Goal: Task Accomplishment & Management: Manage account settings

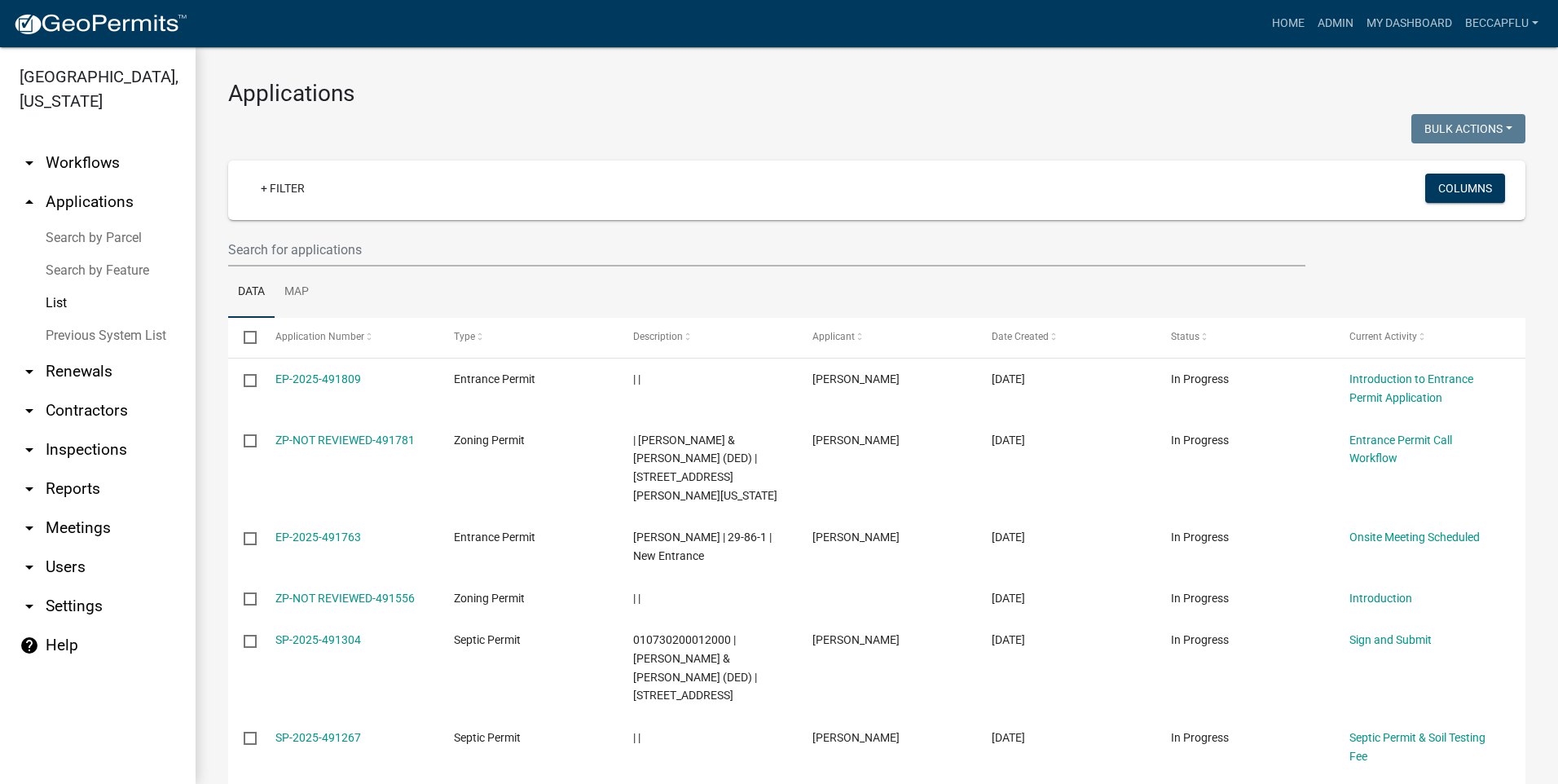
select select "3: 100"
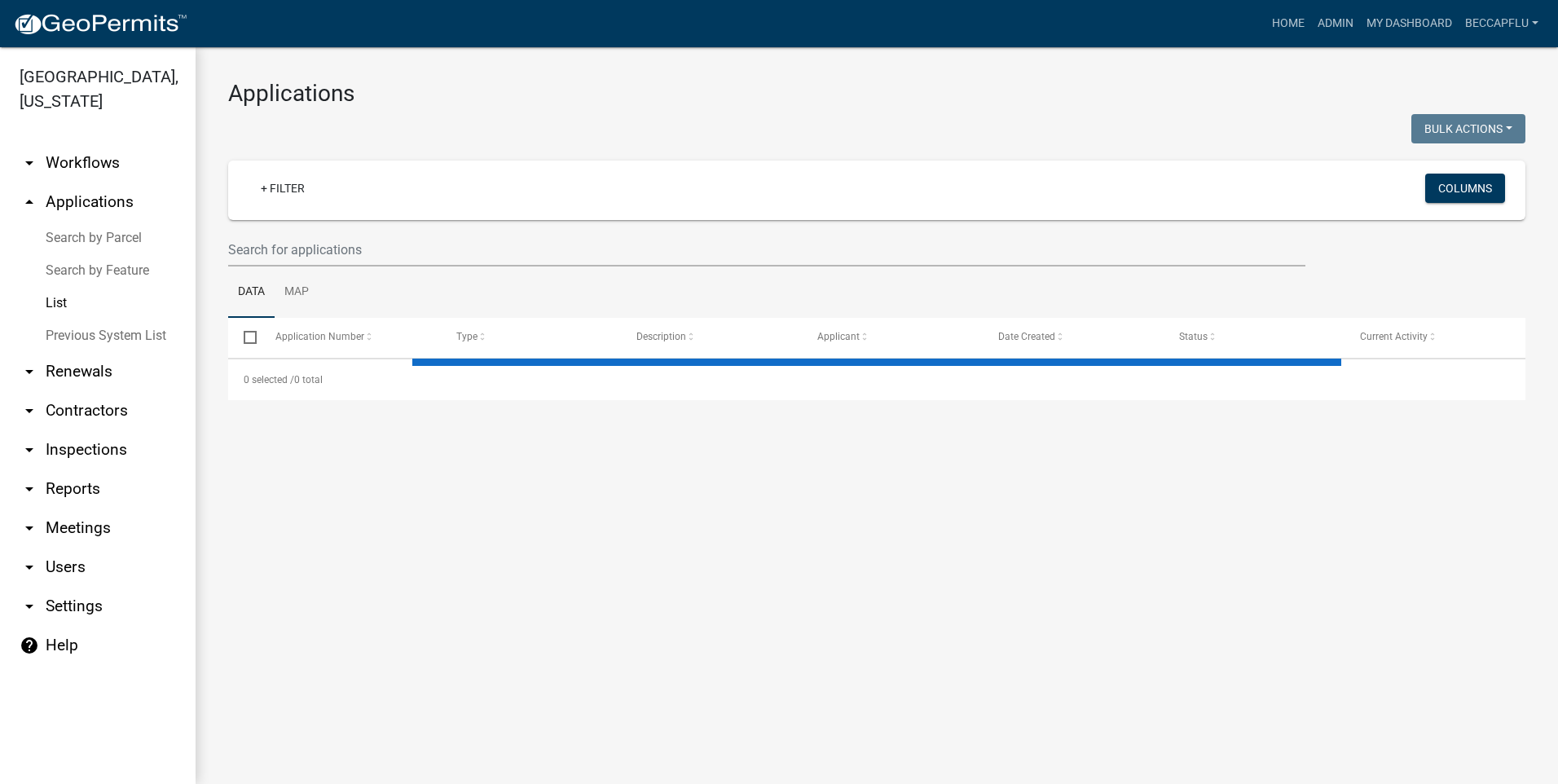
select select "3: 100"
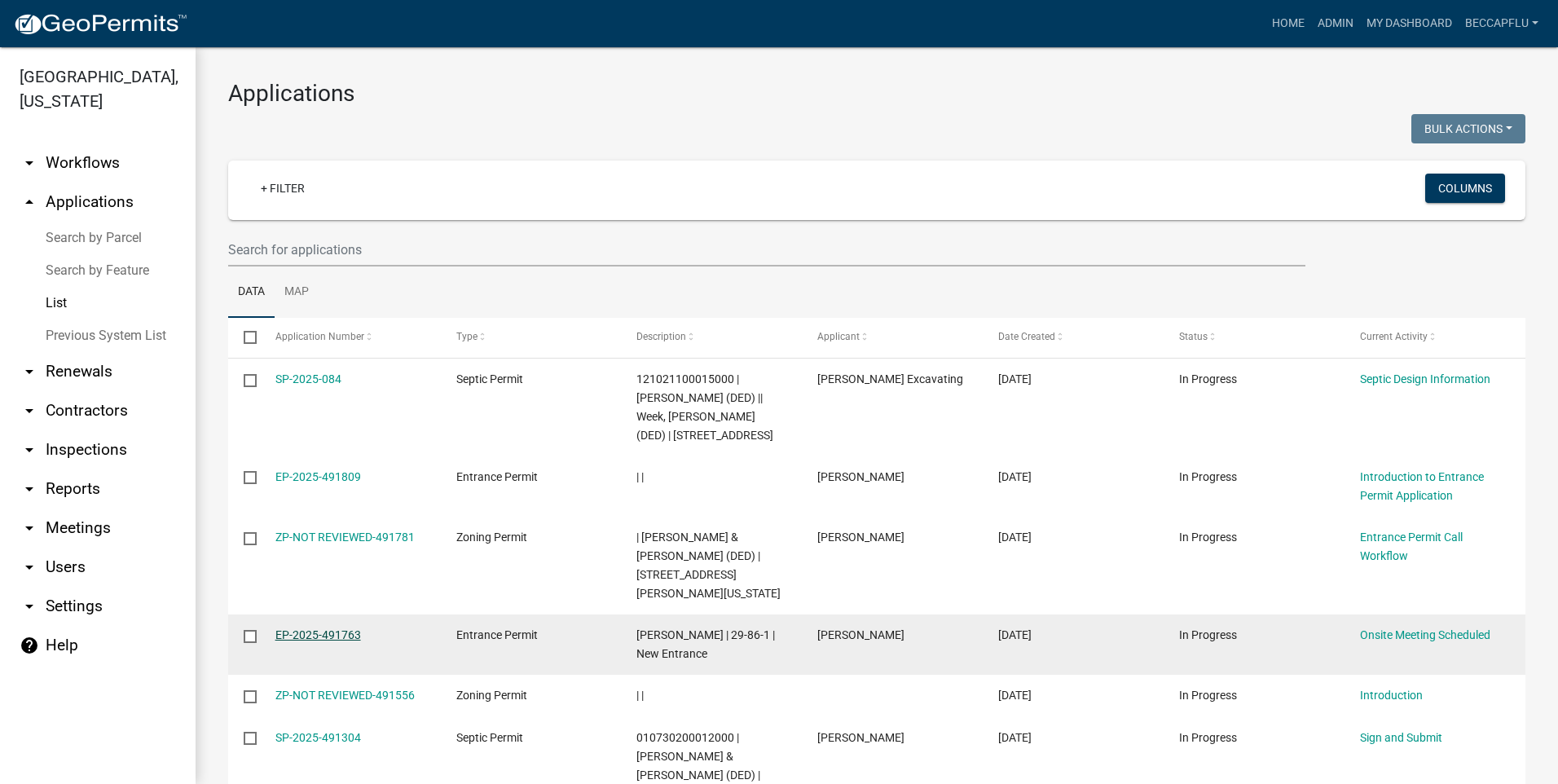
click at [343, 628] on link "EP-2025-491763" at bounding box center [319, 634] width 86 height 13
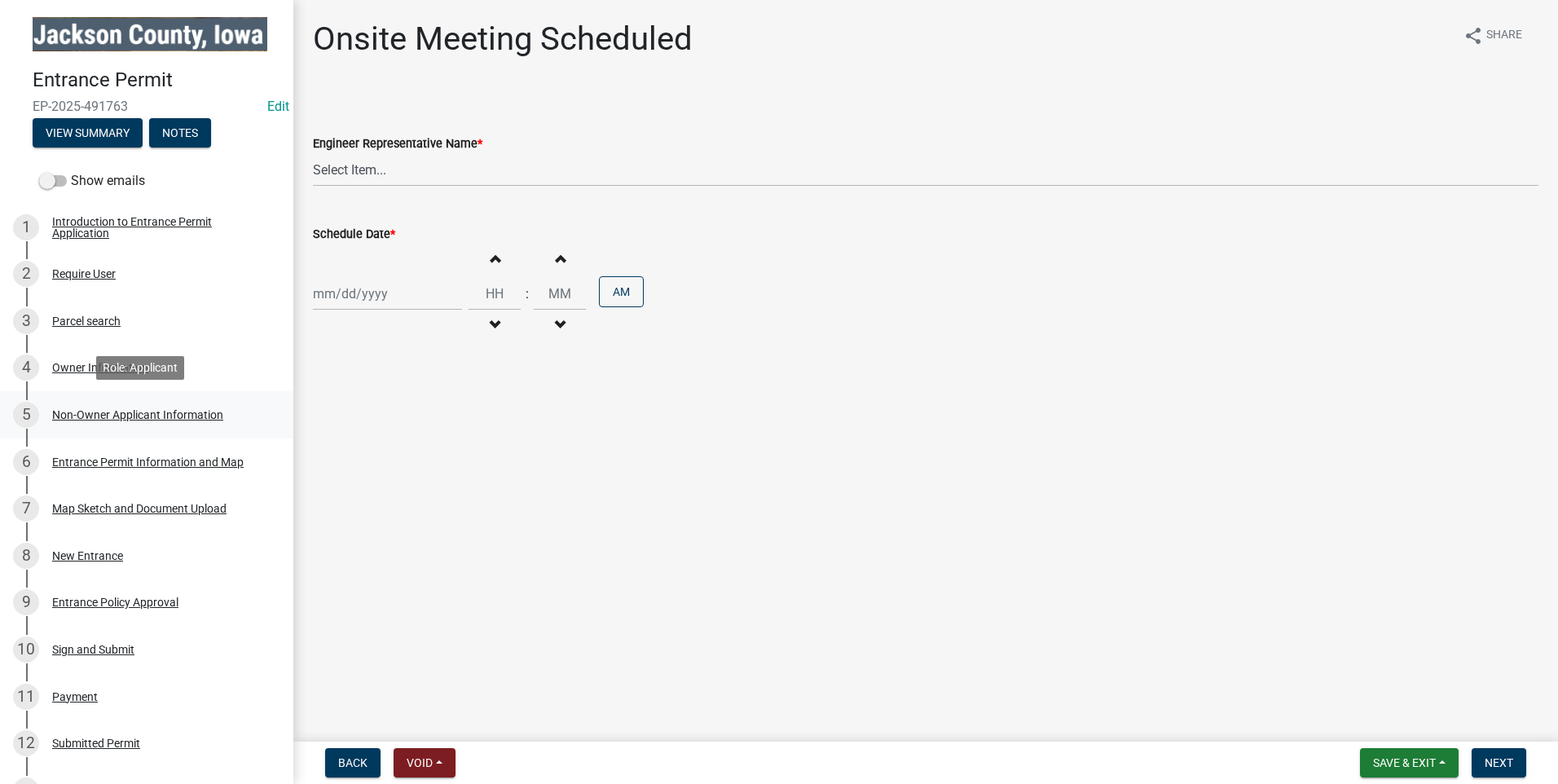
click at [135, 410] on div "Non-Owner Applicant Information" at bounding box center [137, 414] width 171 height 12
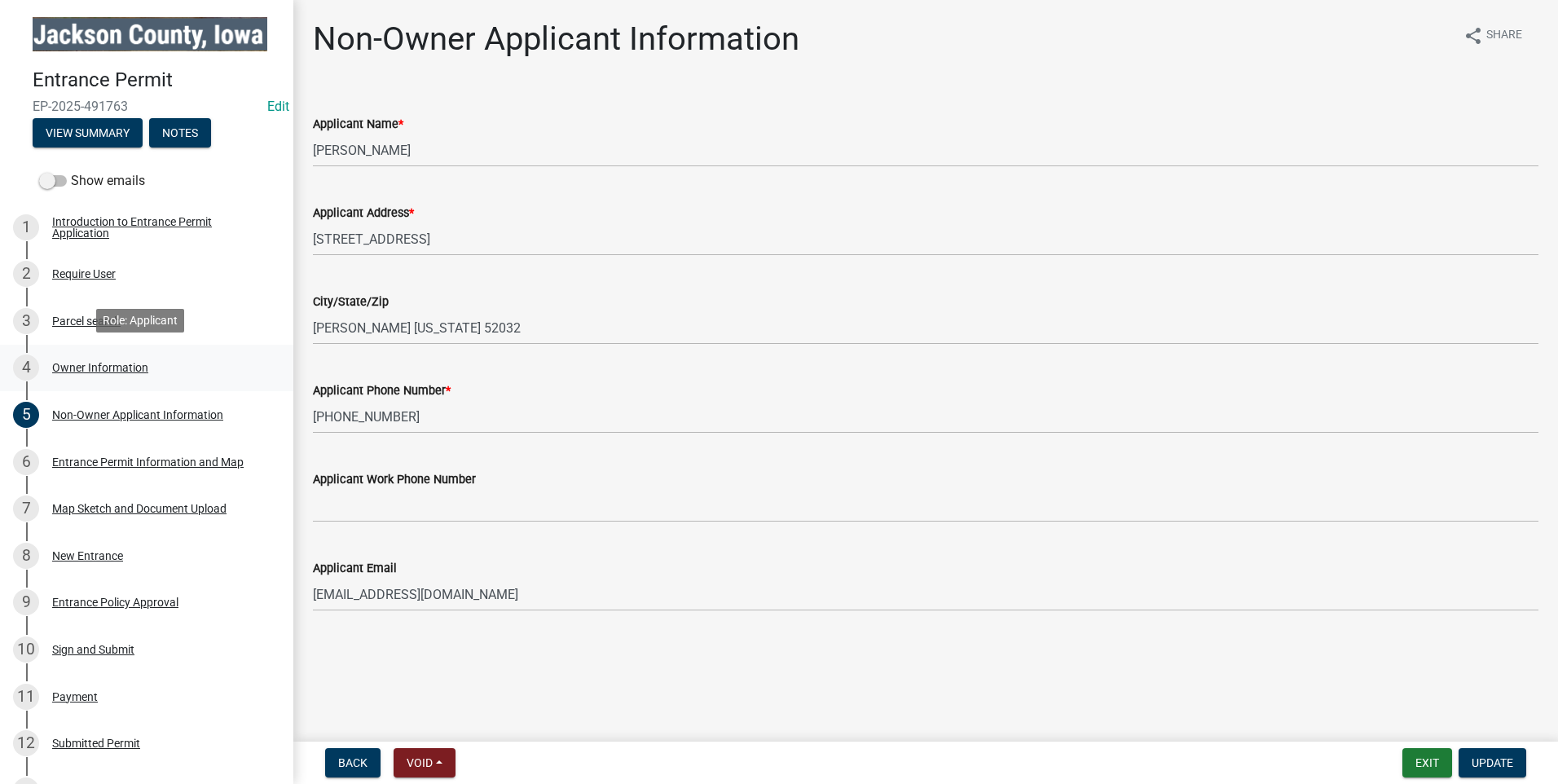
click at [83, 361] on div "Owner Information" at bounding box center [100, 367] width 96 height 12
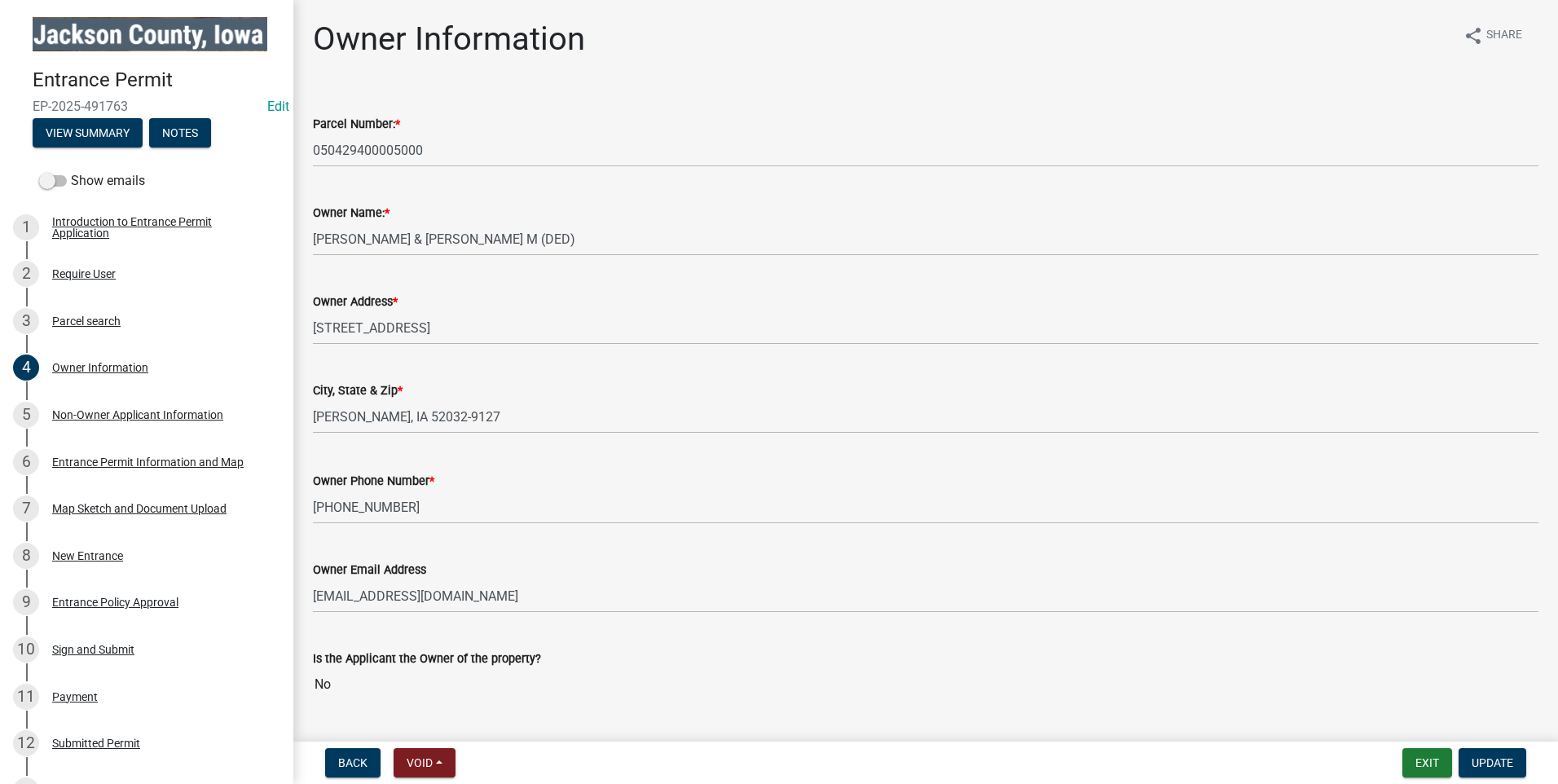
scroll to position [42, 0]
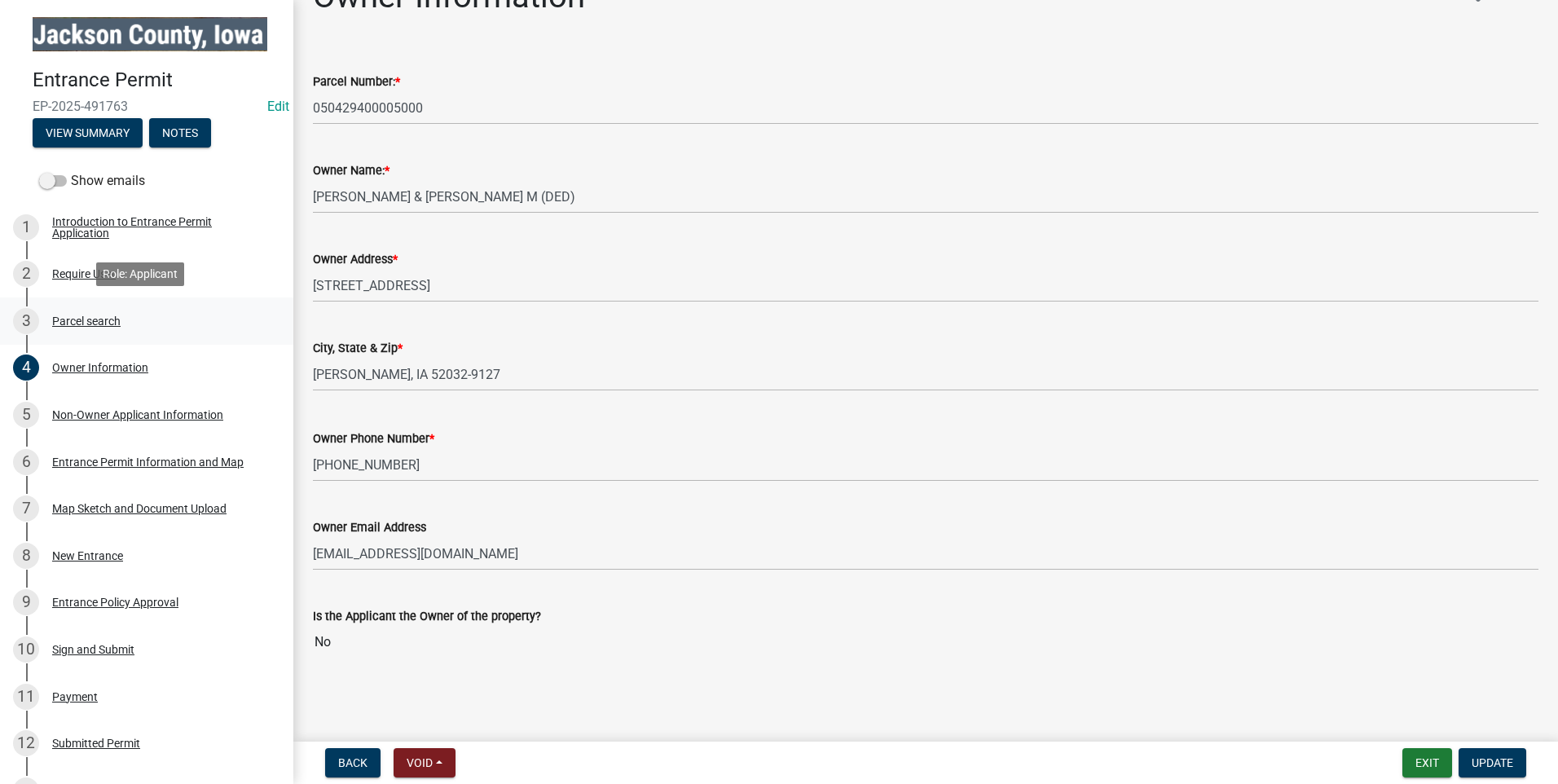
click at [94, 316] on div "Parcel search" at bounding box center [86, 320] width 69 height 12
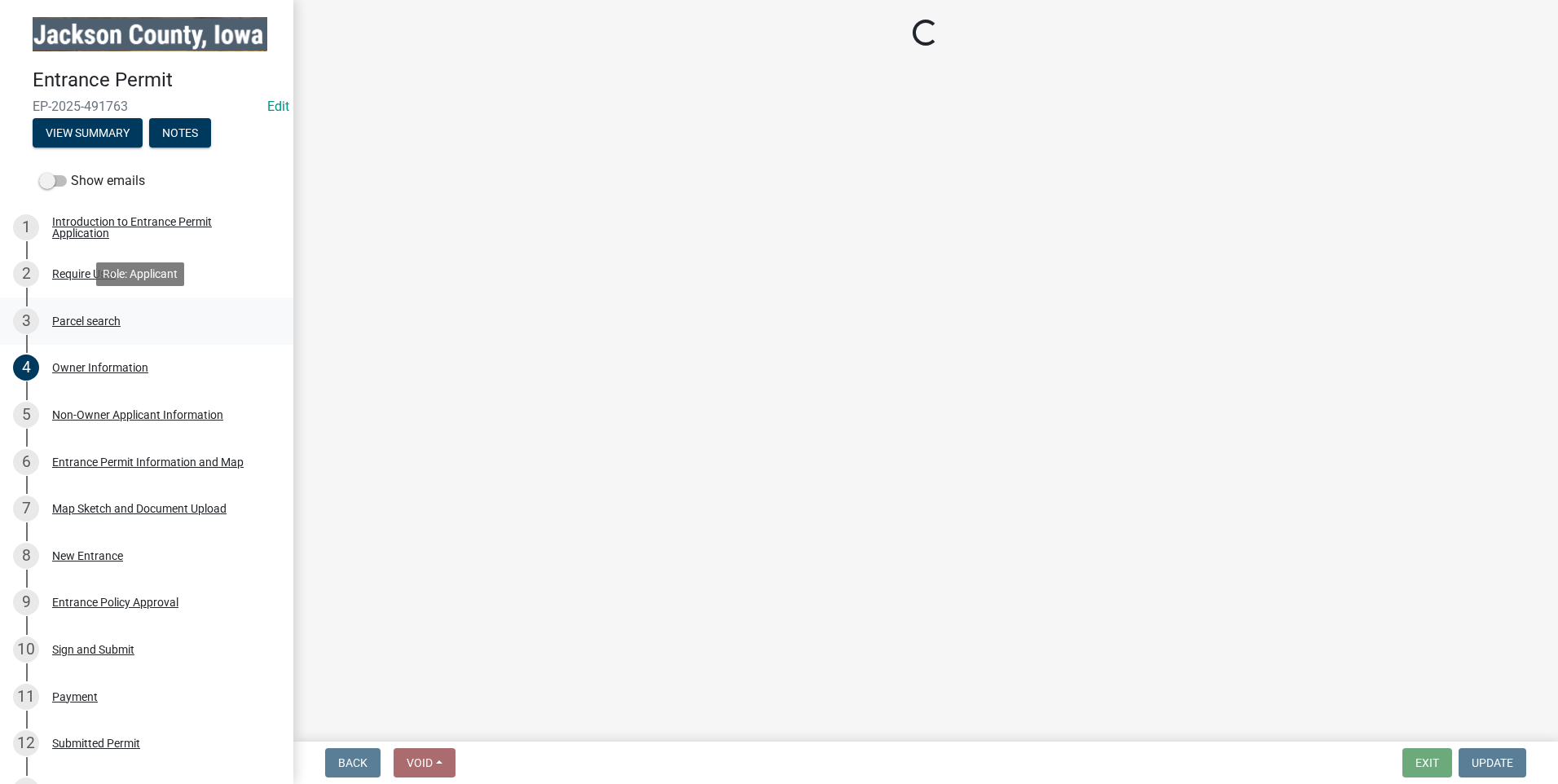
scroll to position [0, 0]
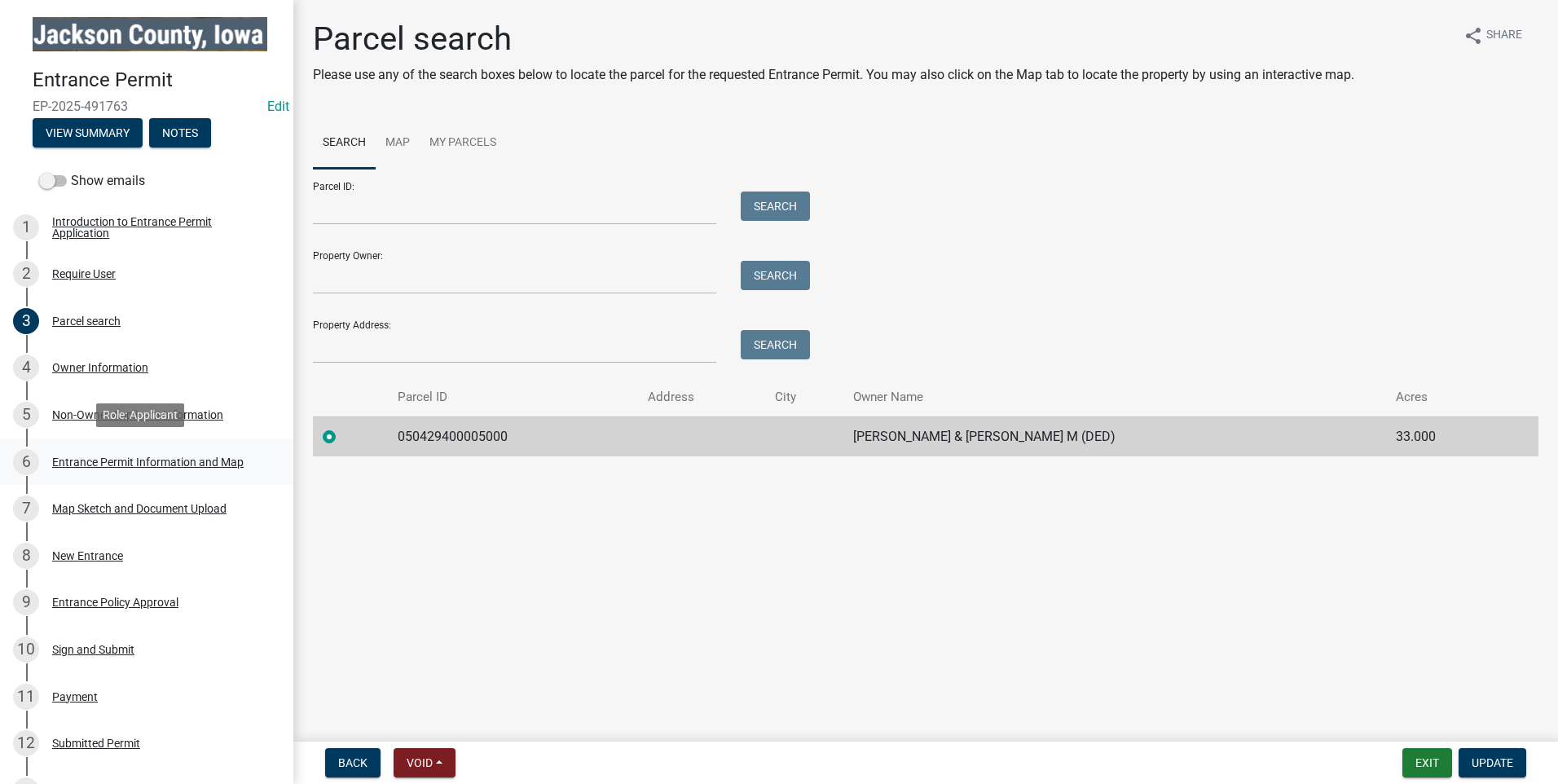
click at [127, 456] on div "Entrance Permit Information and Map" at bounding box center [147, 461] width 192 height 12
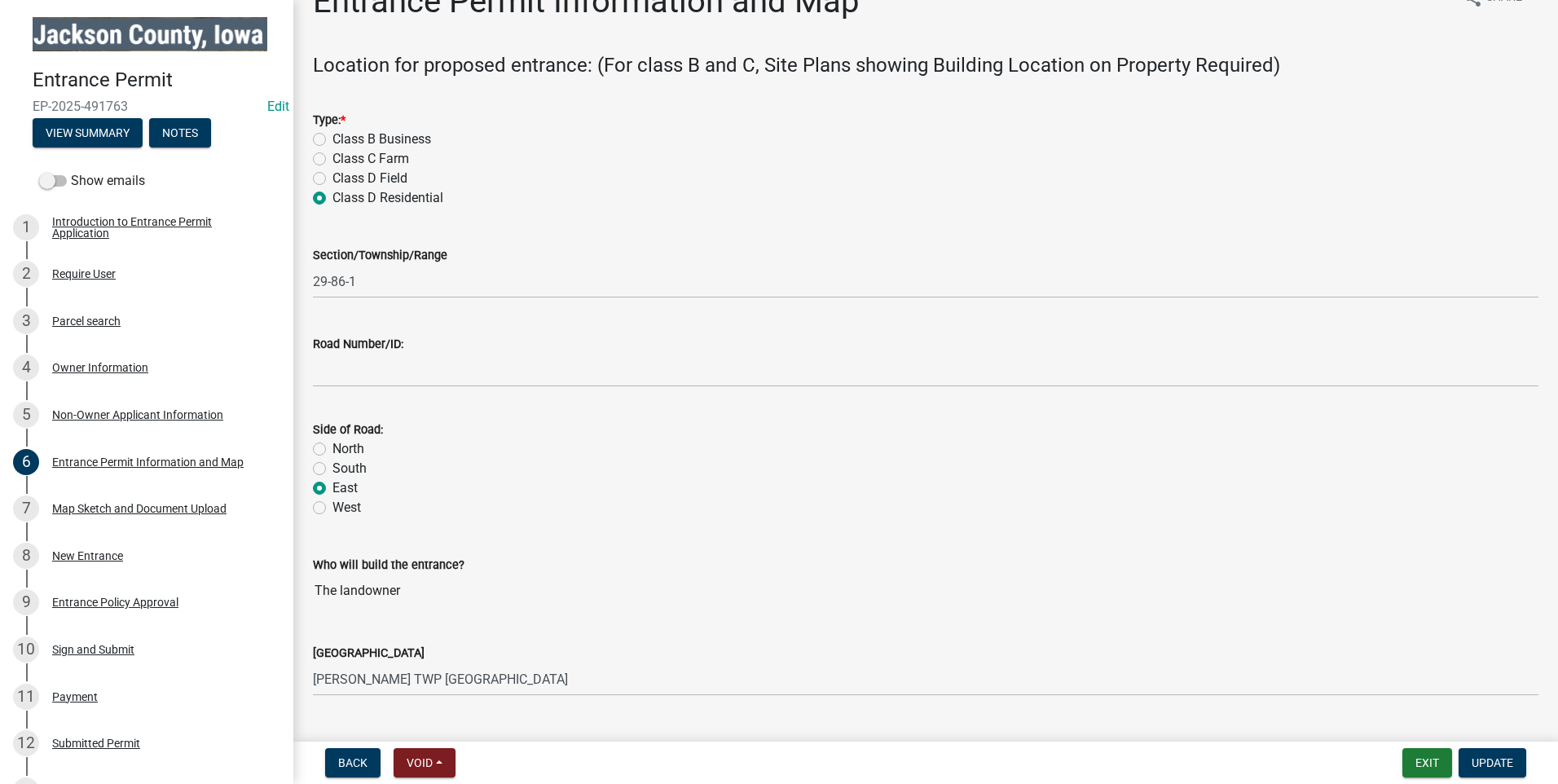
scroll to position [75, 0]
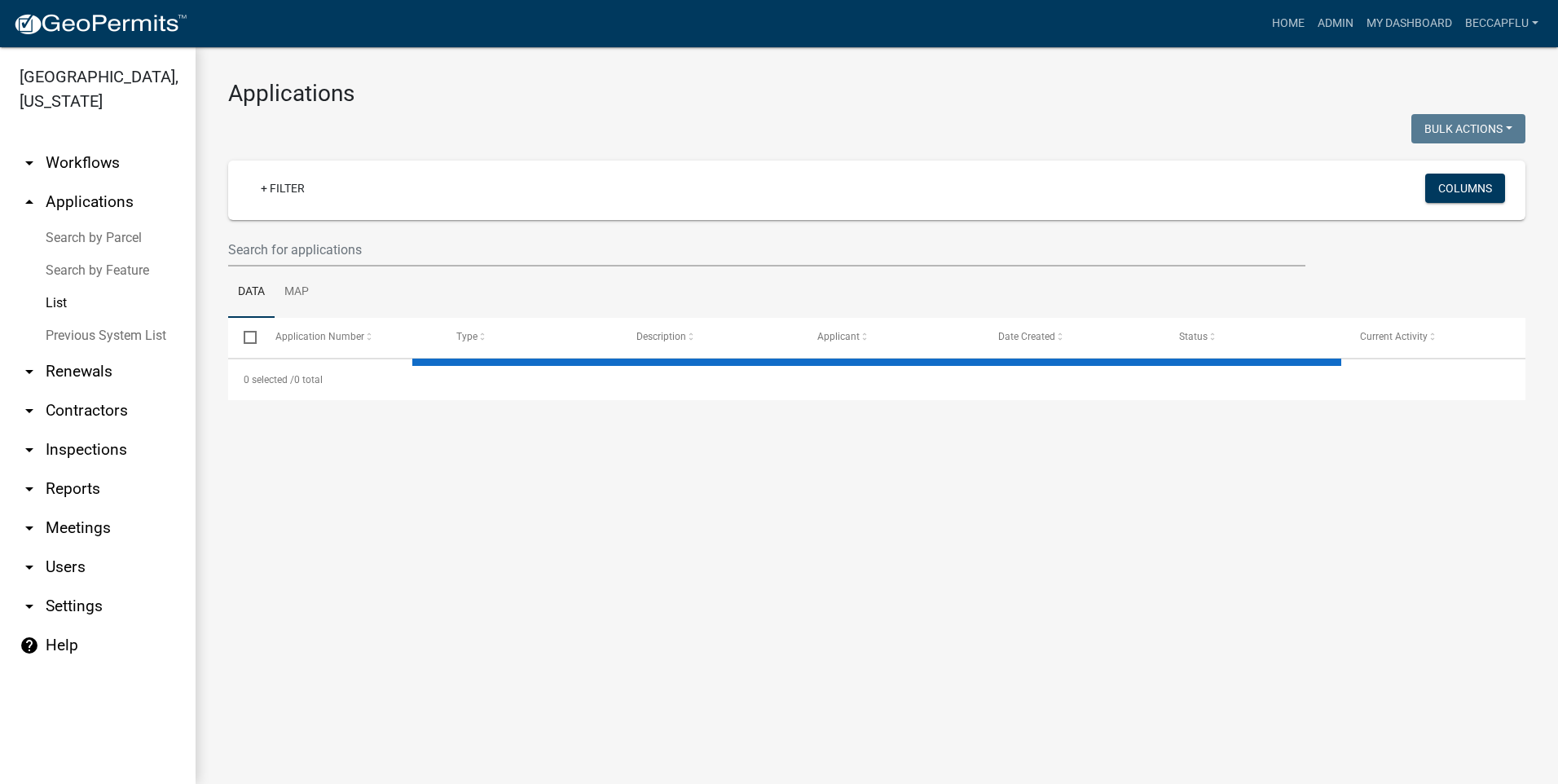
select select "3: 100"
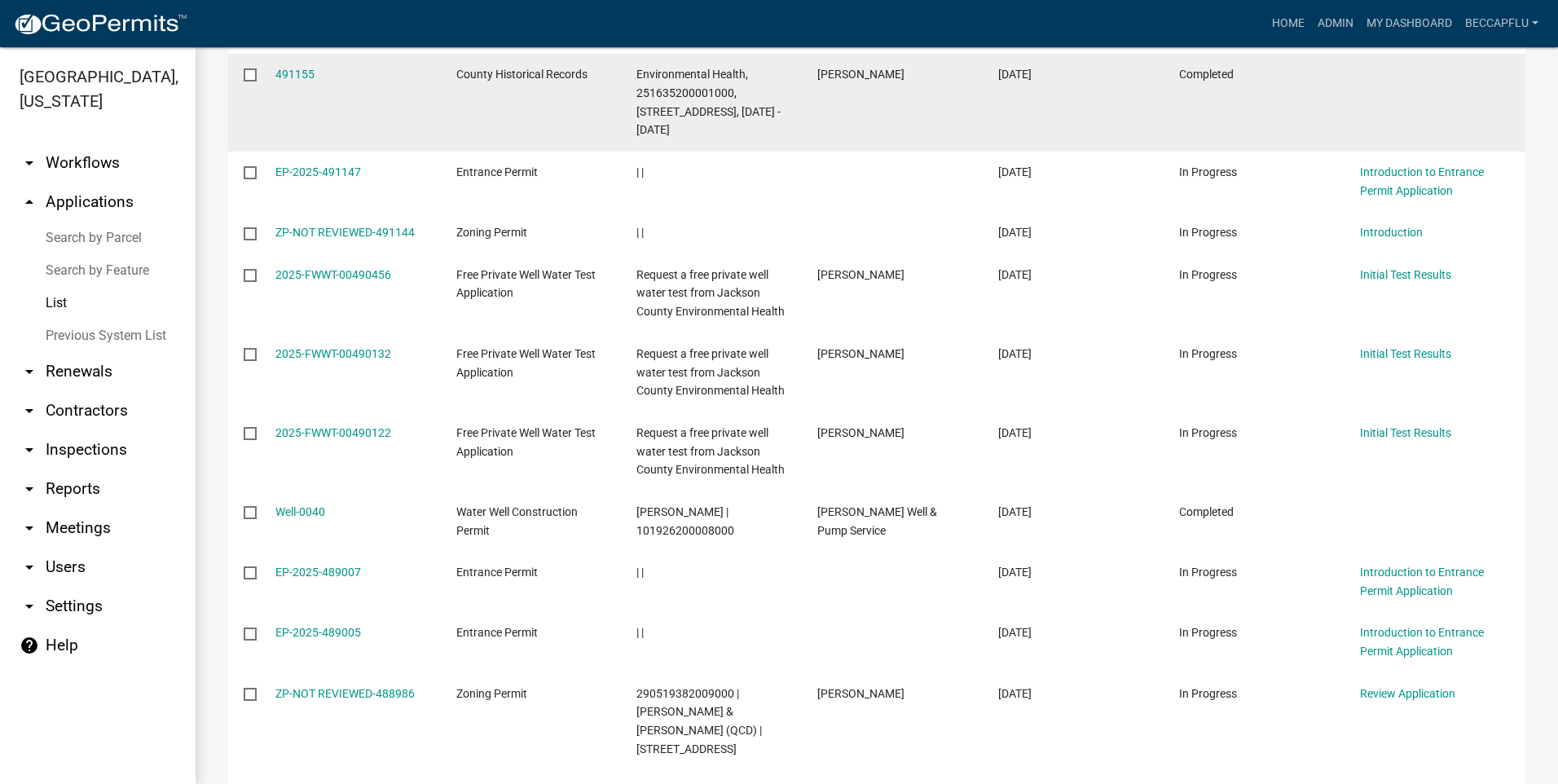
scroll to position [957, 0]
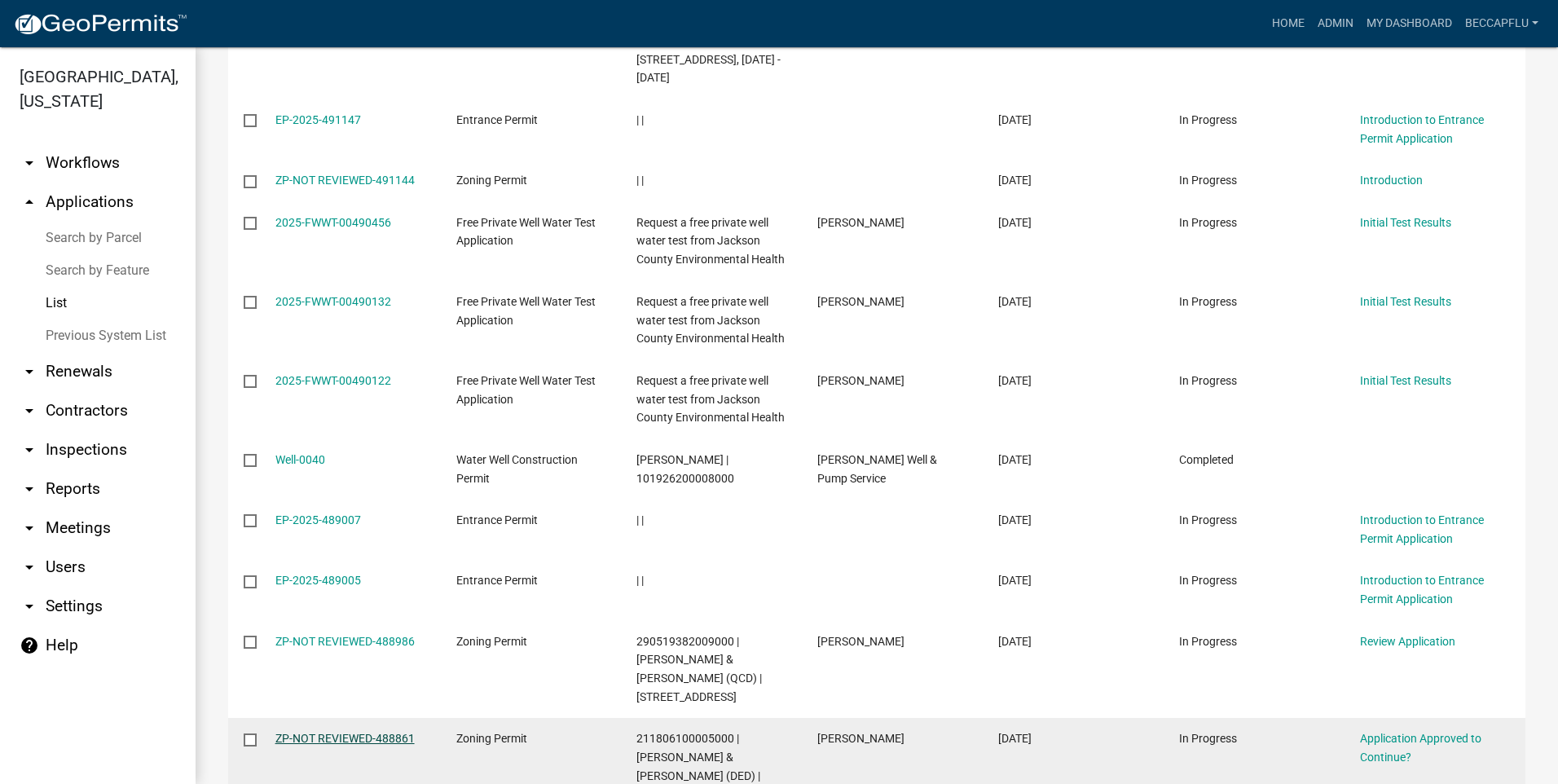
click at [376, 731] on link "ZP-NOT REVIEWED-488861" at bounding box center [345, 738] width 139 height 13
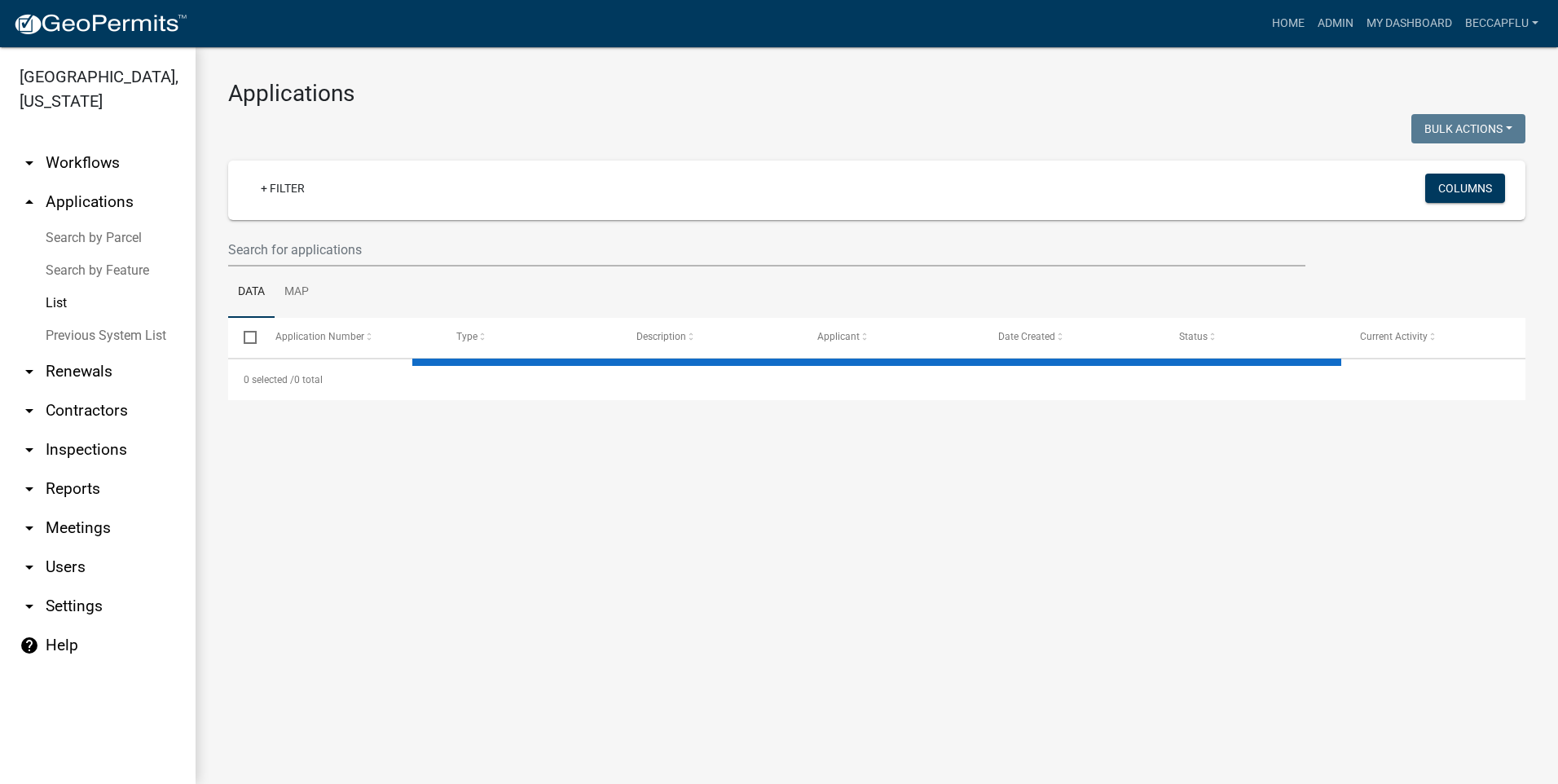
select select "3: 100"
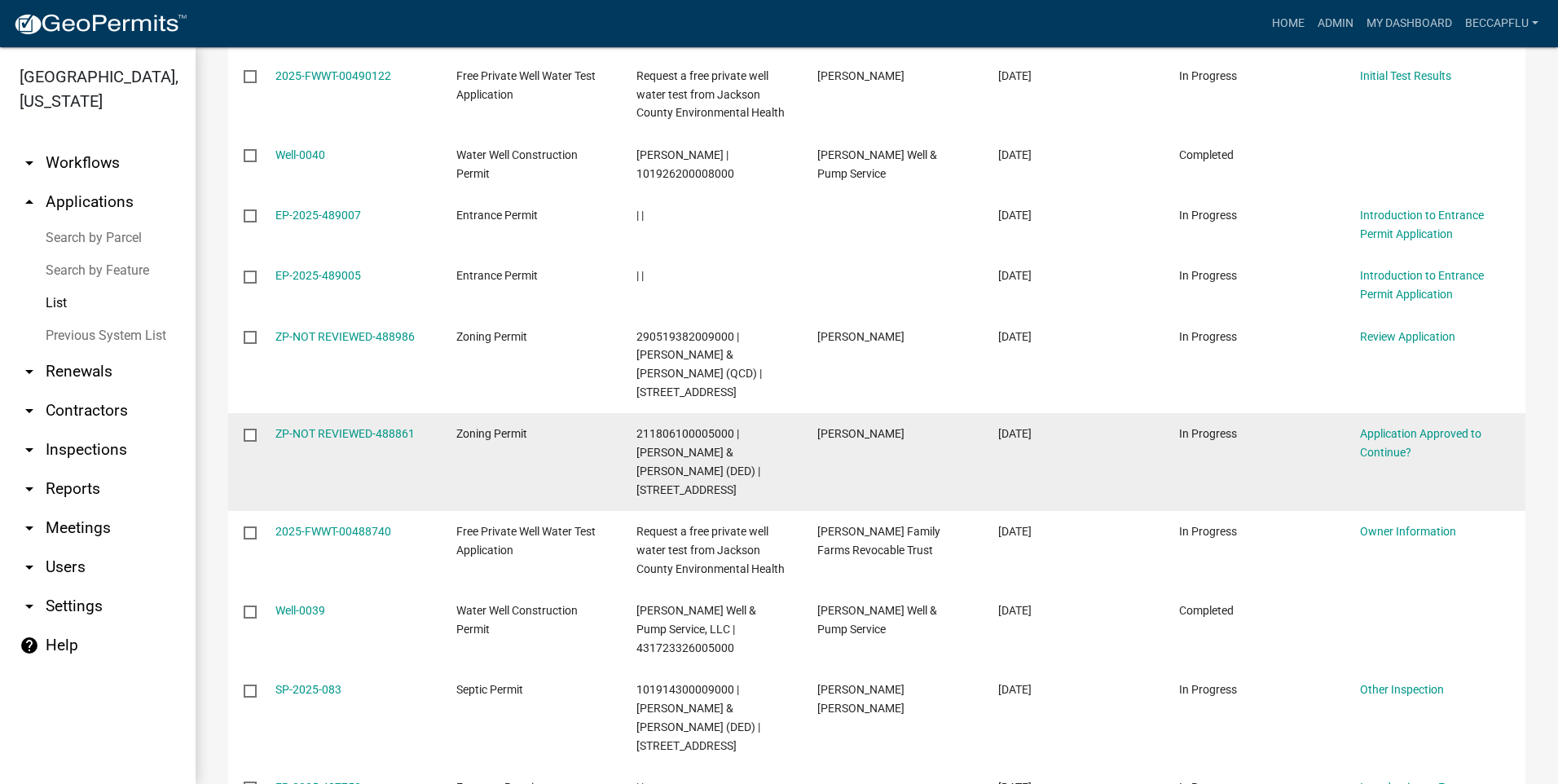
scroll to position [1344, 0]
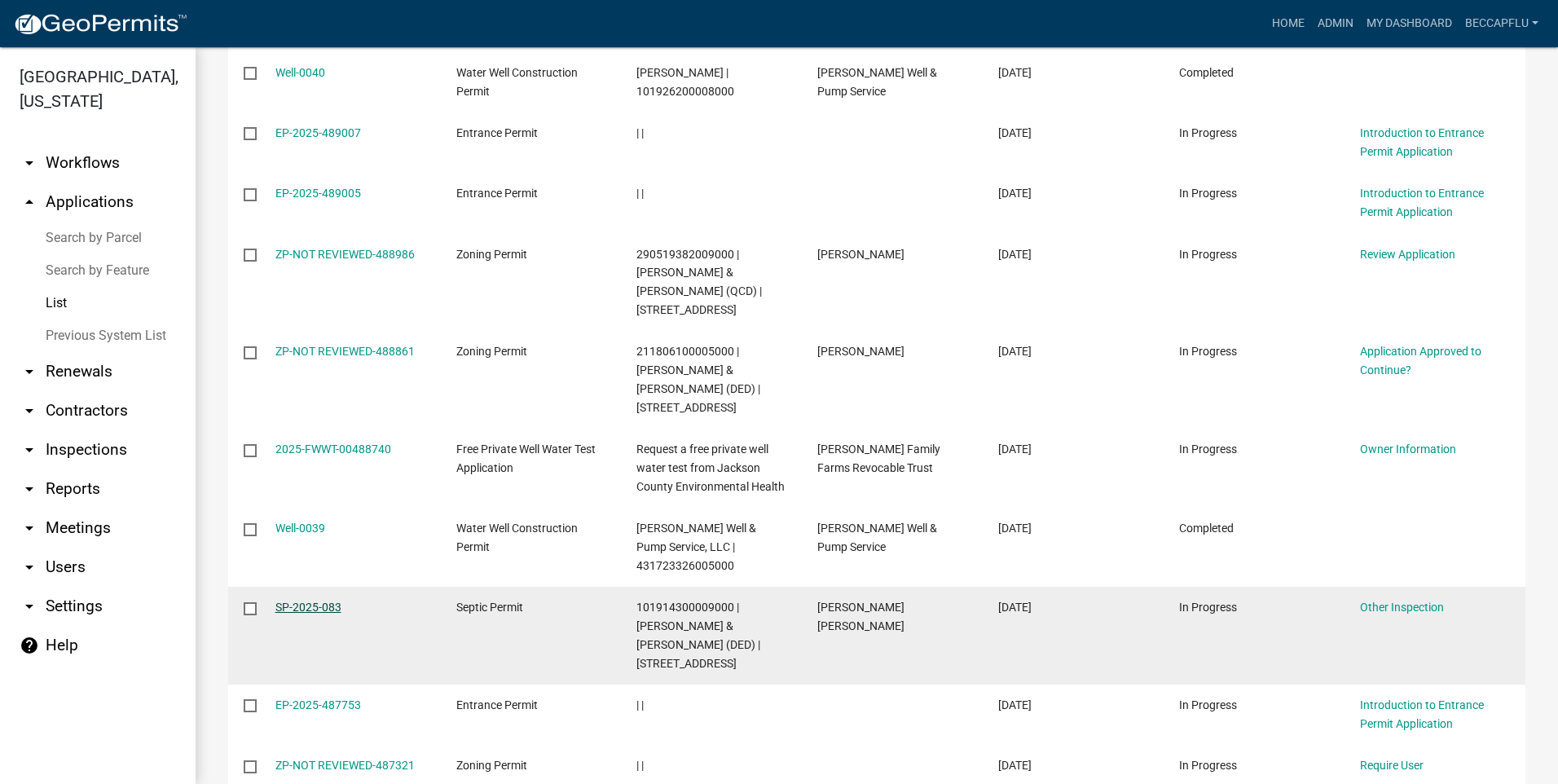
click at [294, 600] on link "SP-2025-083" at bounding box center [309, 607] width 66 height 13
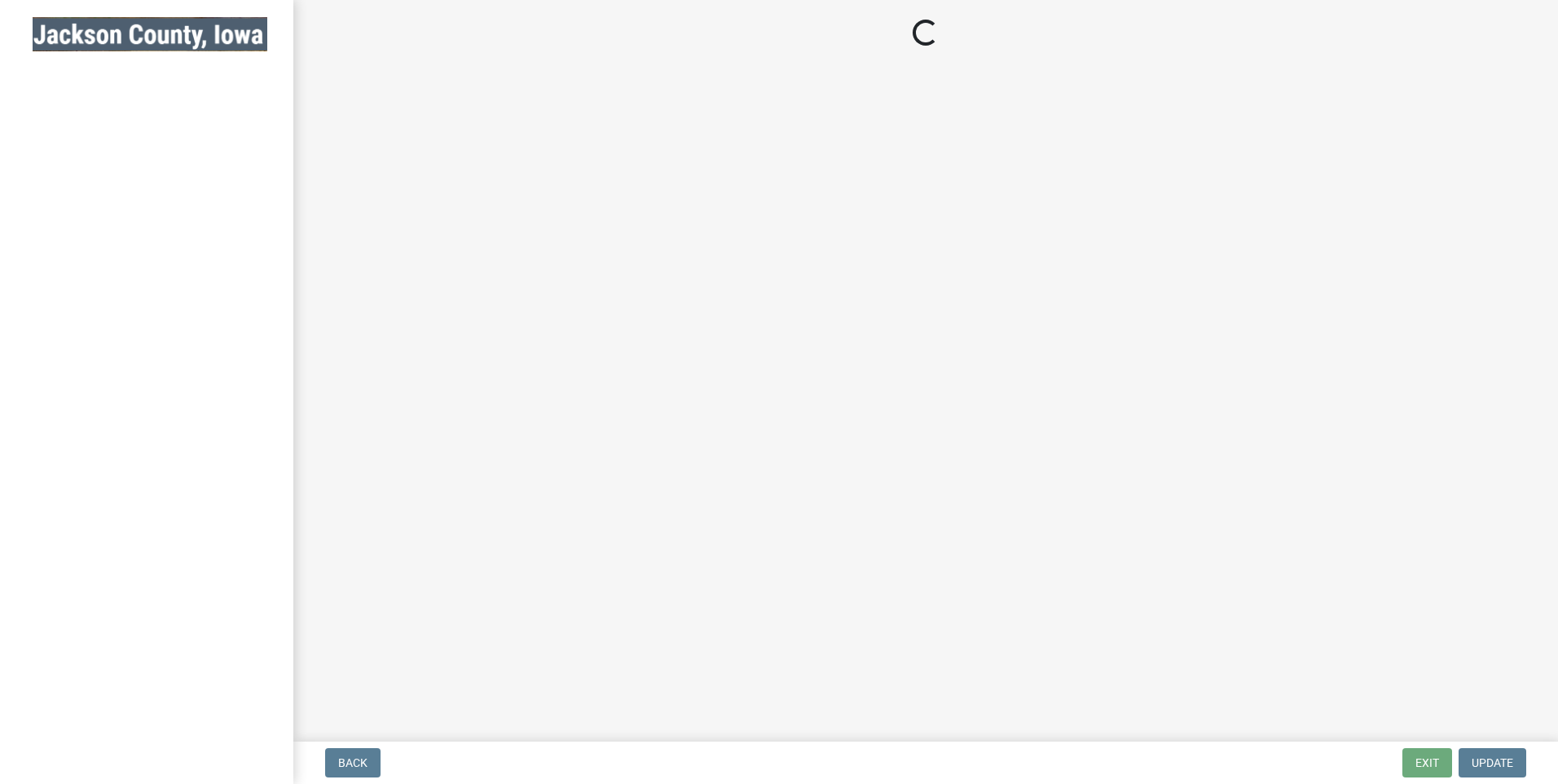
select select "802812e6-32fb-4598-8fbb-9dacc1fec7f0"
select select "a3873a1b-6e26-41c8-b1e9-189df5d0ae8c"
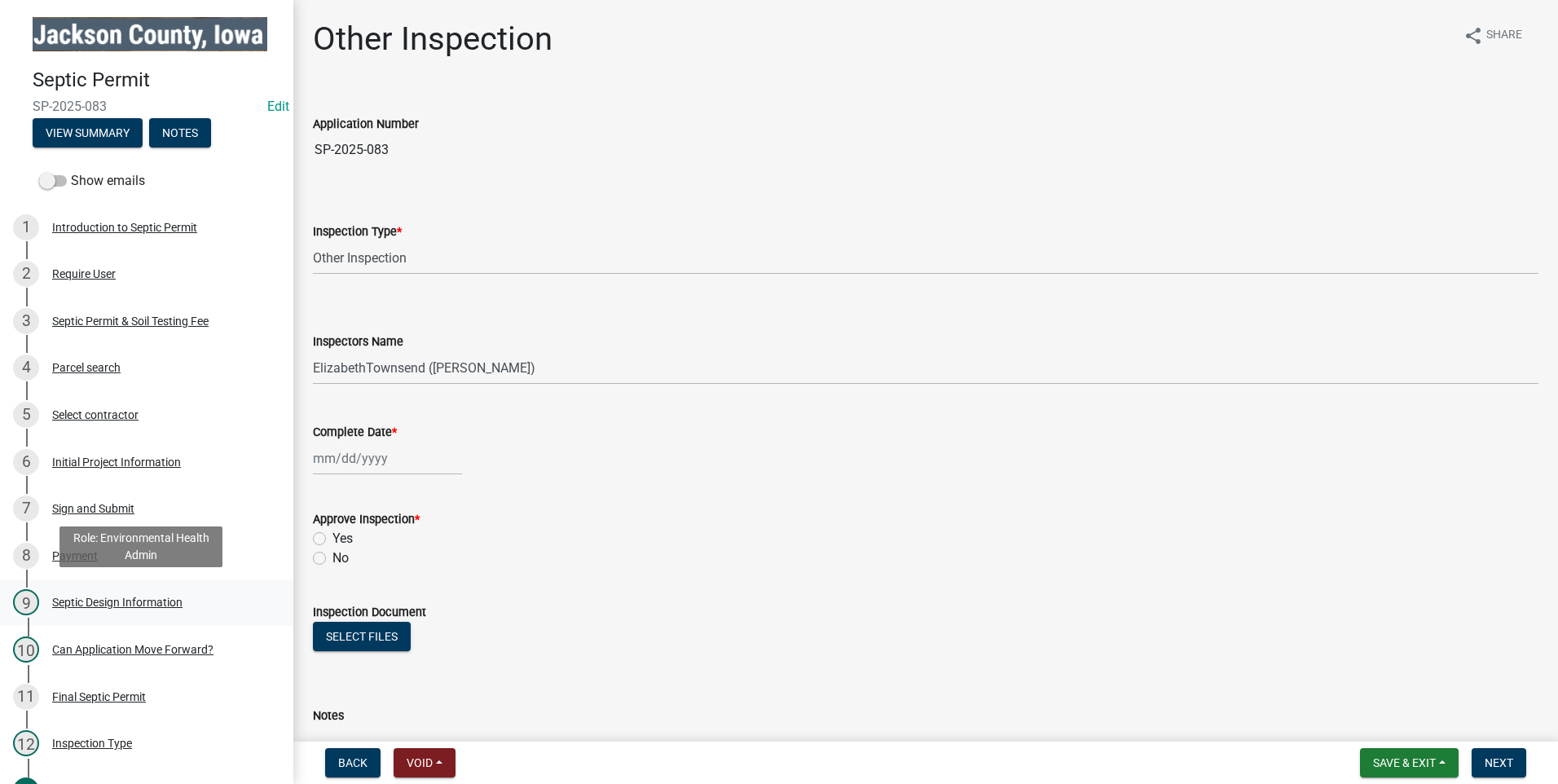
click at [119, 597] on div "Septic Design Information" at bounding box center [117, 602] width 130 height 12
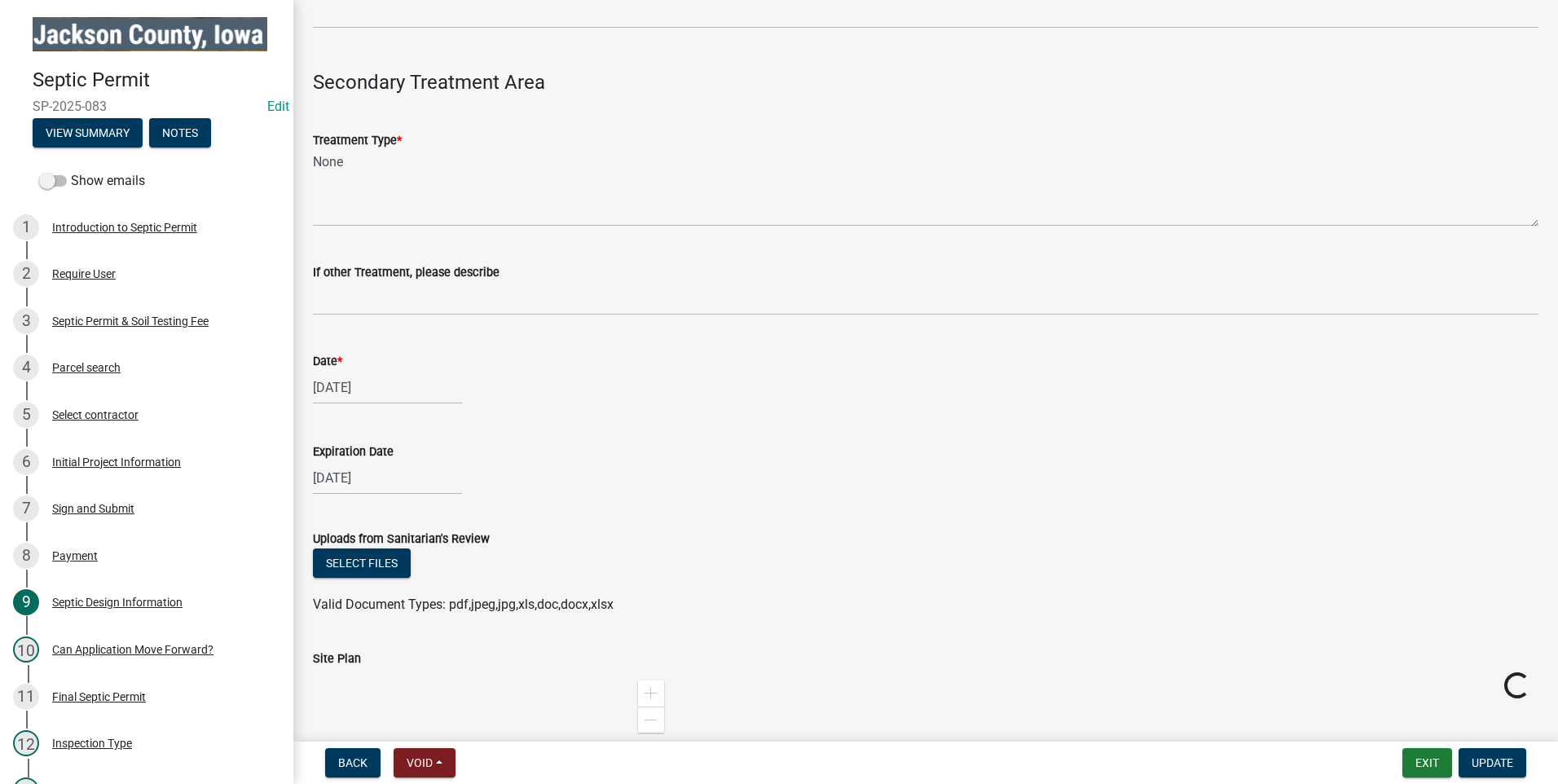
scroll to position [1853, 0]
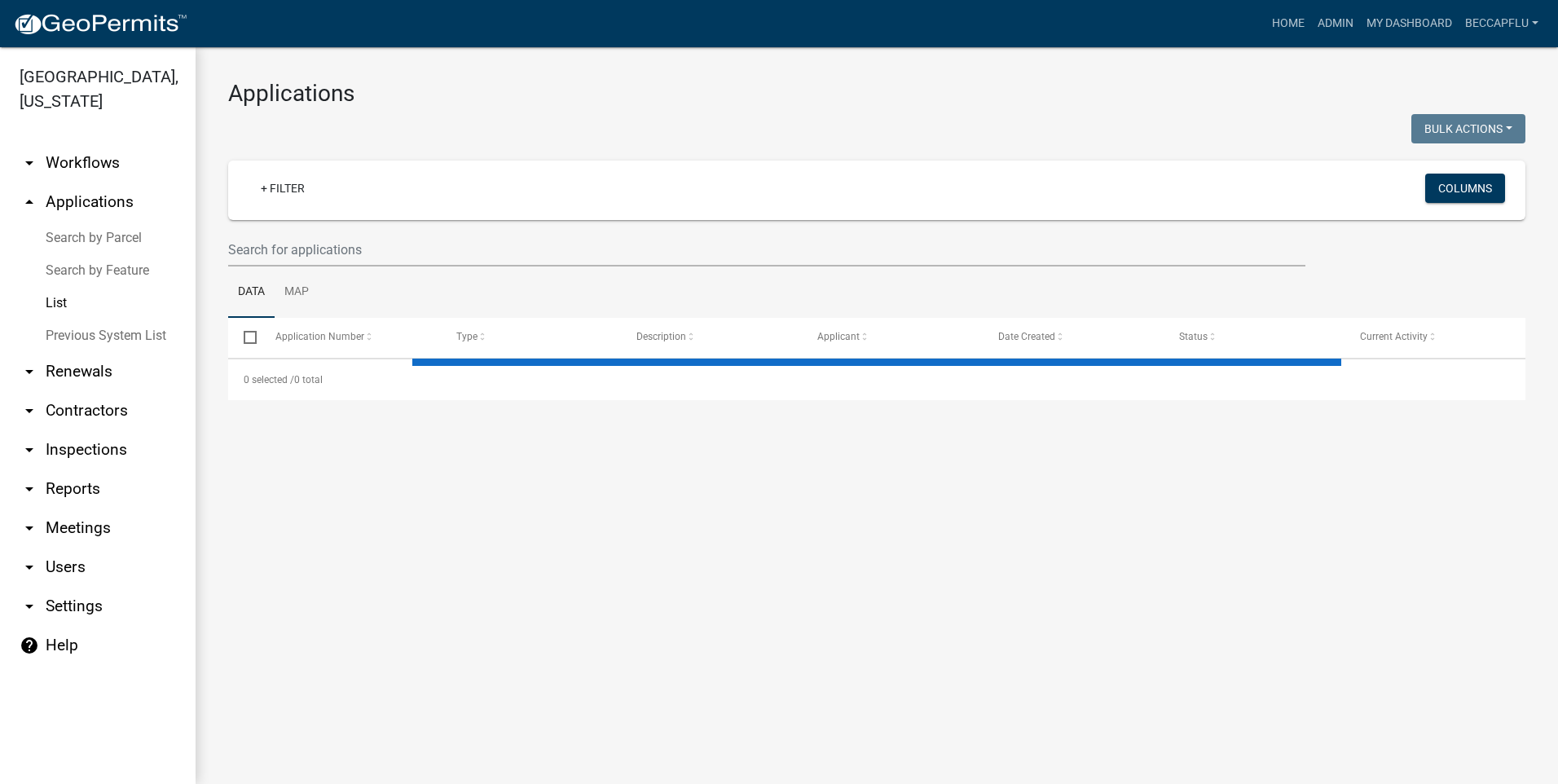
select select "3: 100"
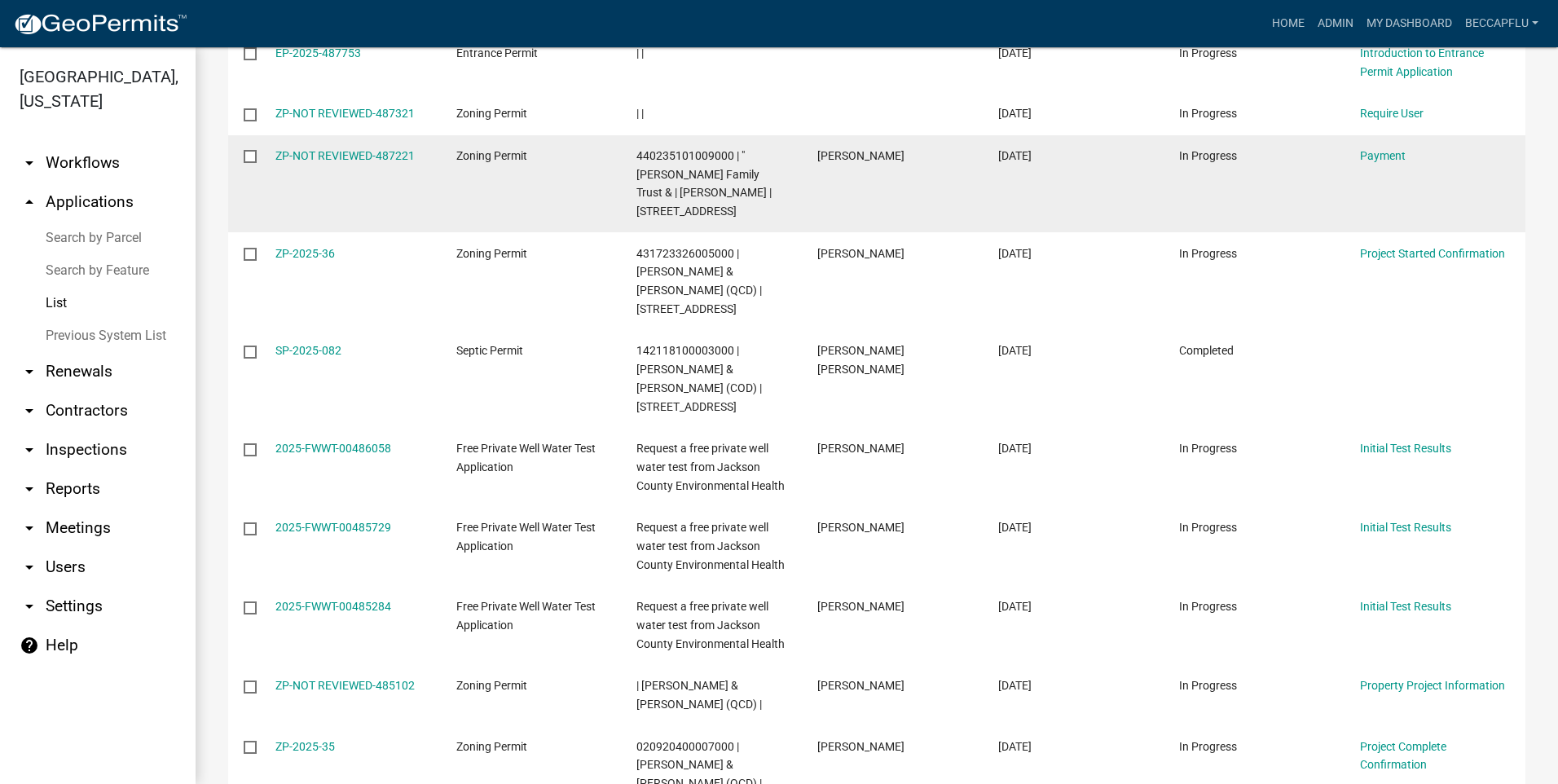
scroll to position [2016, 0]
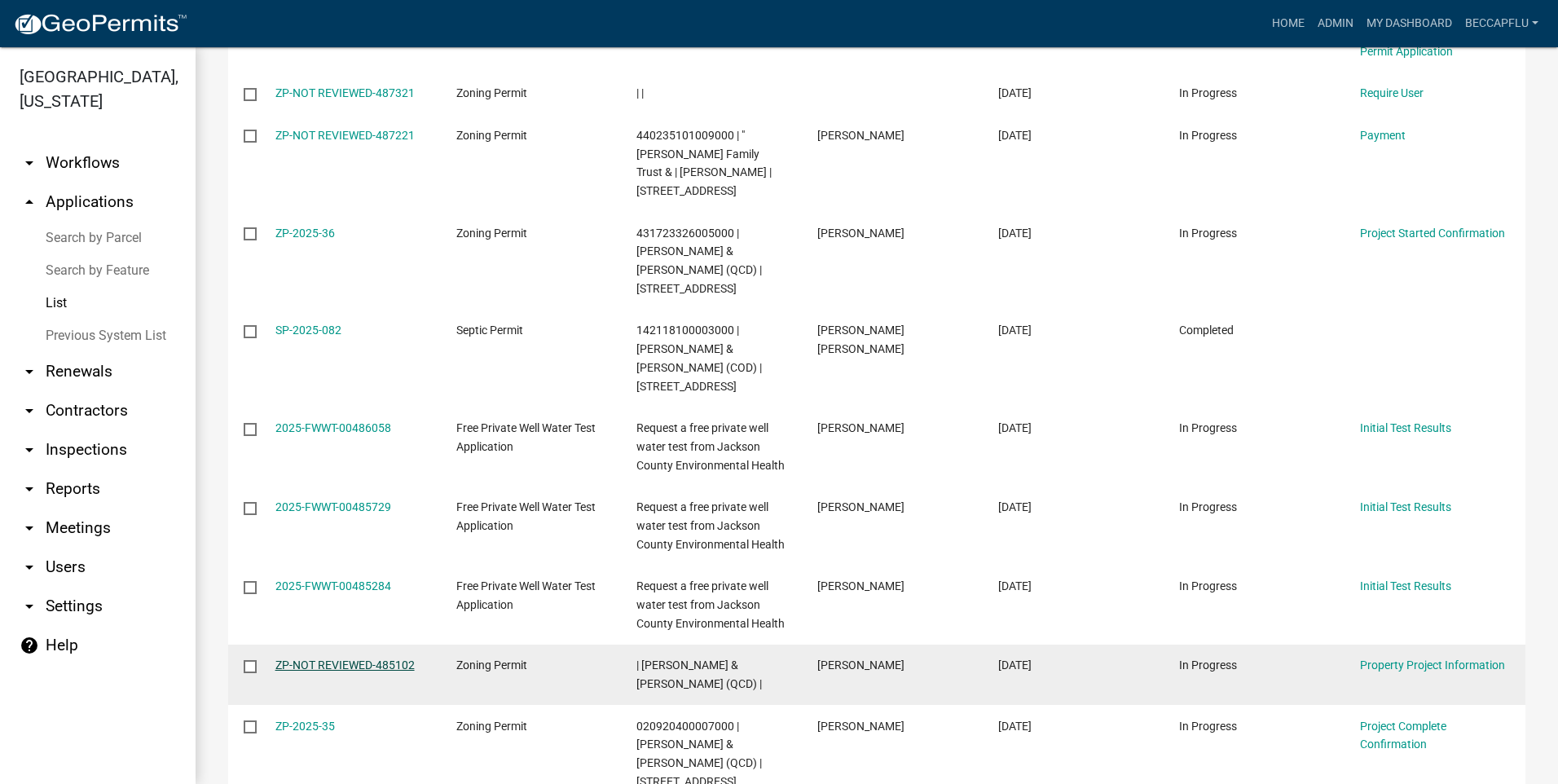
click at [388, 658] on link "ZP-NOT REVIEWED-485102" at bounding box center [345, 664] width 139 height 13
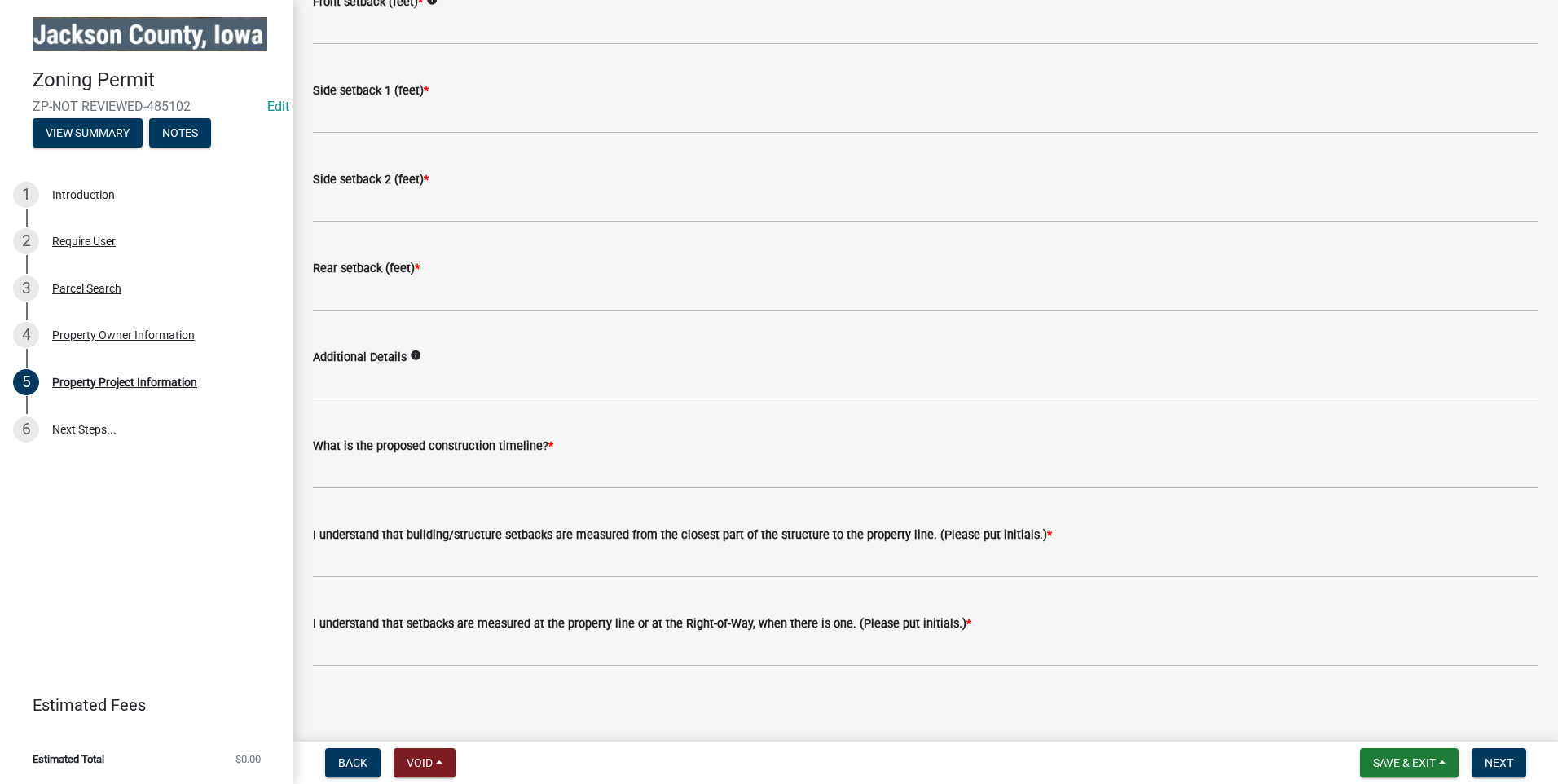
scroll to position [2393, 0]
click at [124, 334] on div "Property Owner Information" at bounding box center [123, 334] width 143 height 12
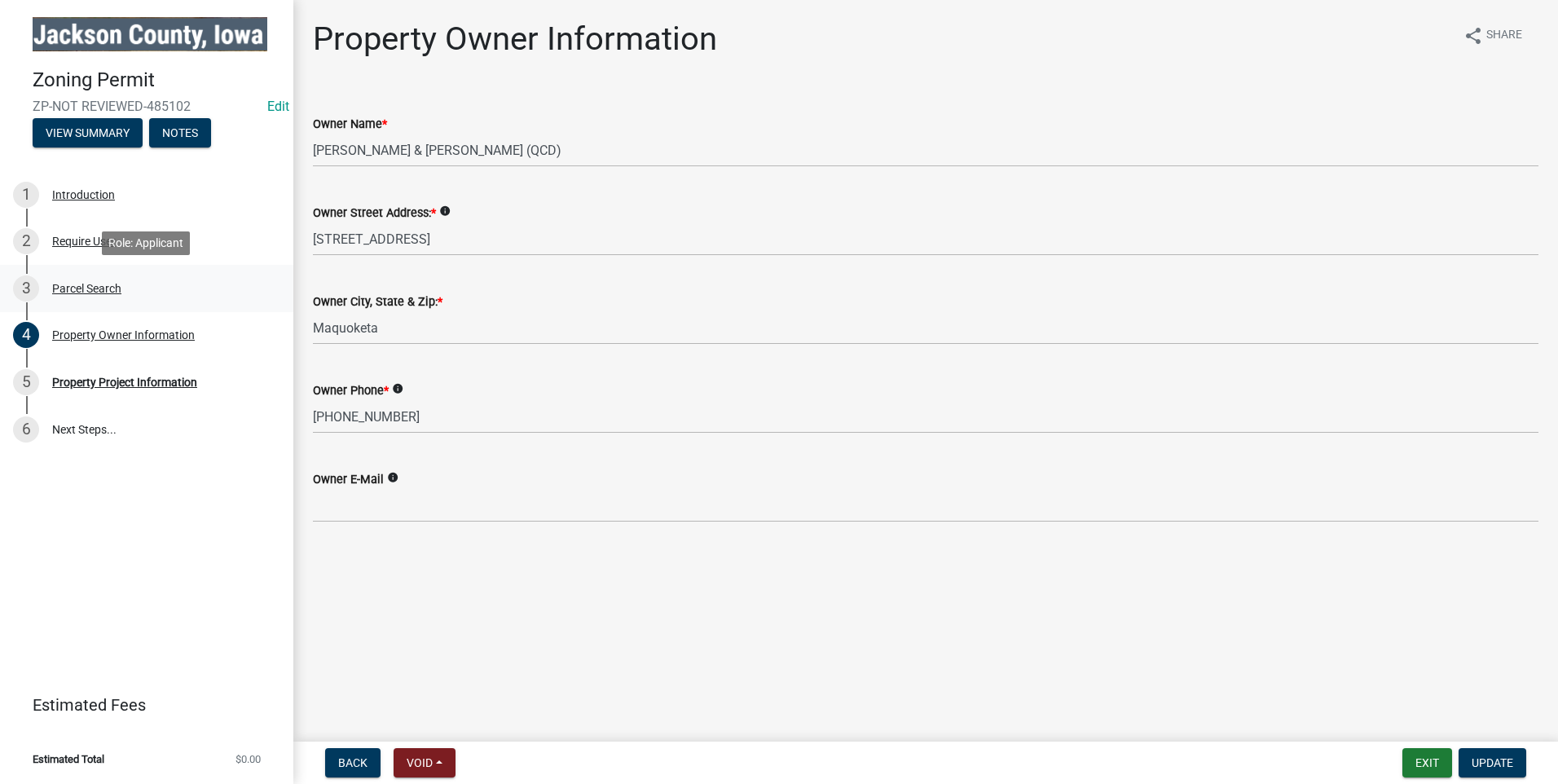
click at [104, 289] on div "Parcel Search" at bounding box center [87, 288] width 70 height 12
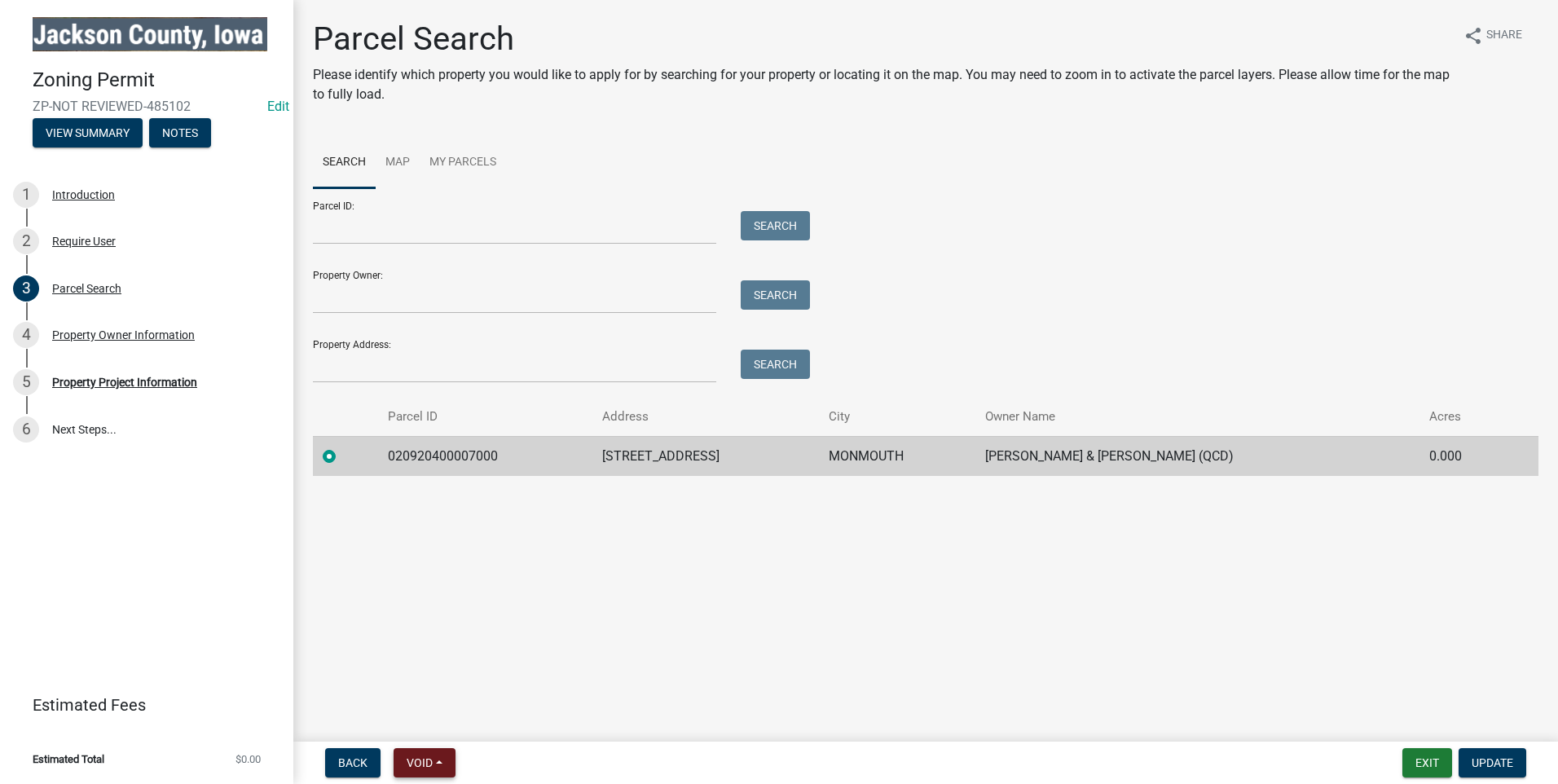
click at [428, 766] on span "Void" at bounding box center [419, 763] width 26 height 13
click at [459, 606] on button "Withdraw" at bounding box center [459, 603] width 130 height 39
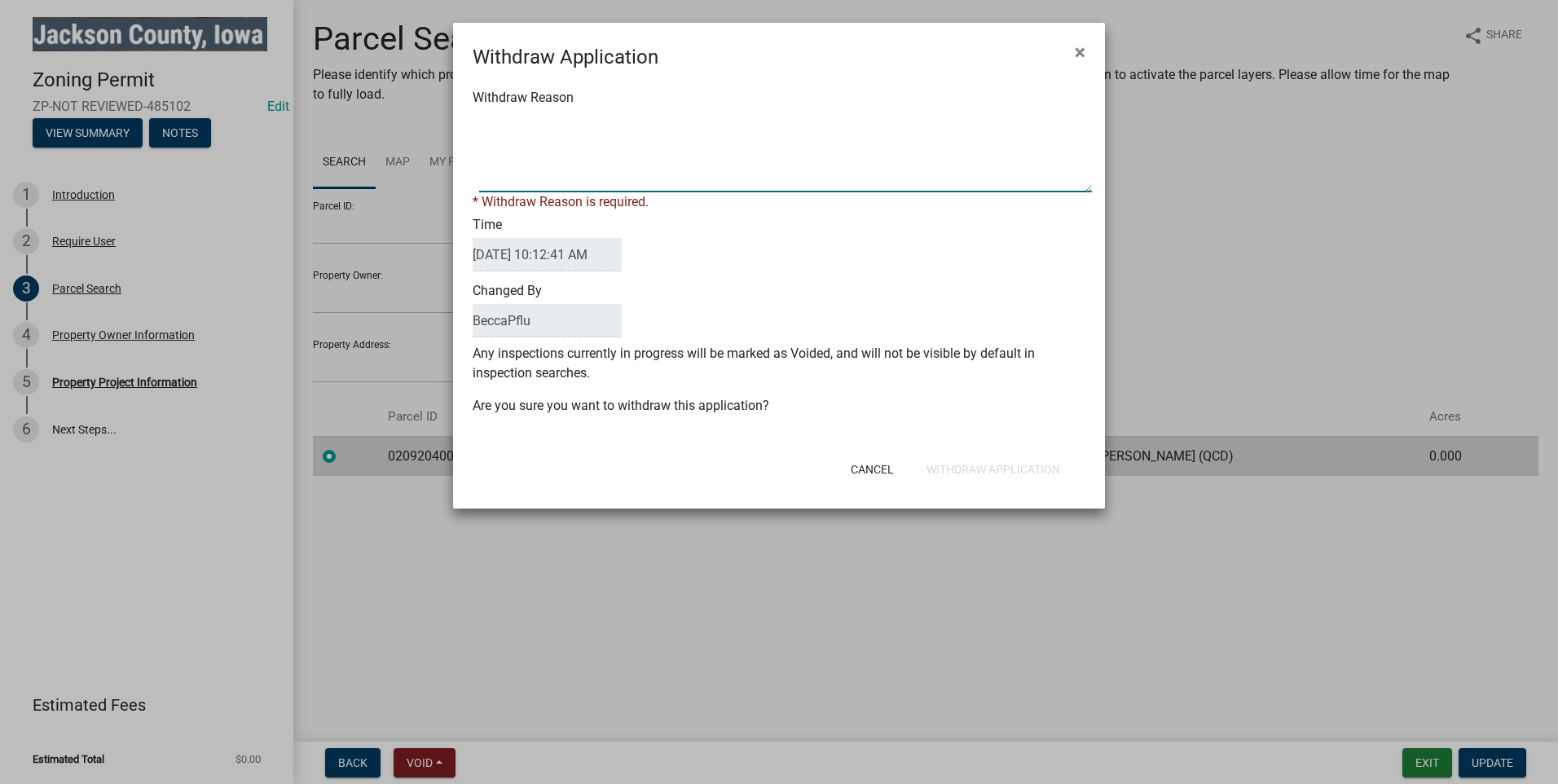
click at [528, 115] on textarea "Withdraw Reason" at bounding box center [785, 151] width 613 height 81
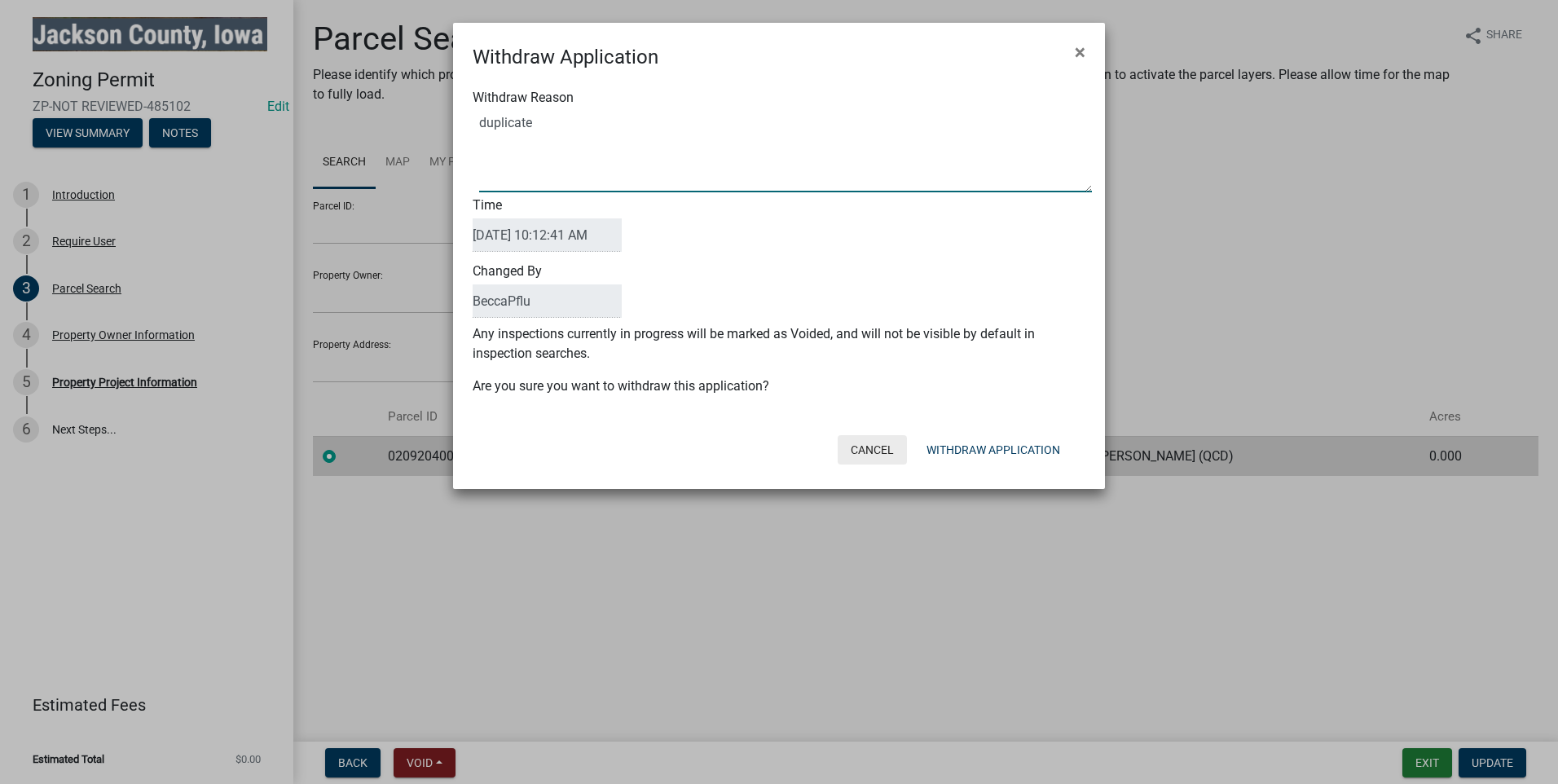
type textarea "duplicate"
click at [871, 446] on button "Cancel" at bounding box center [873, 450] width 70 height 29
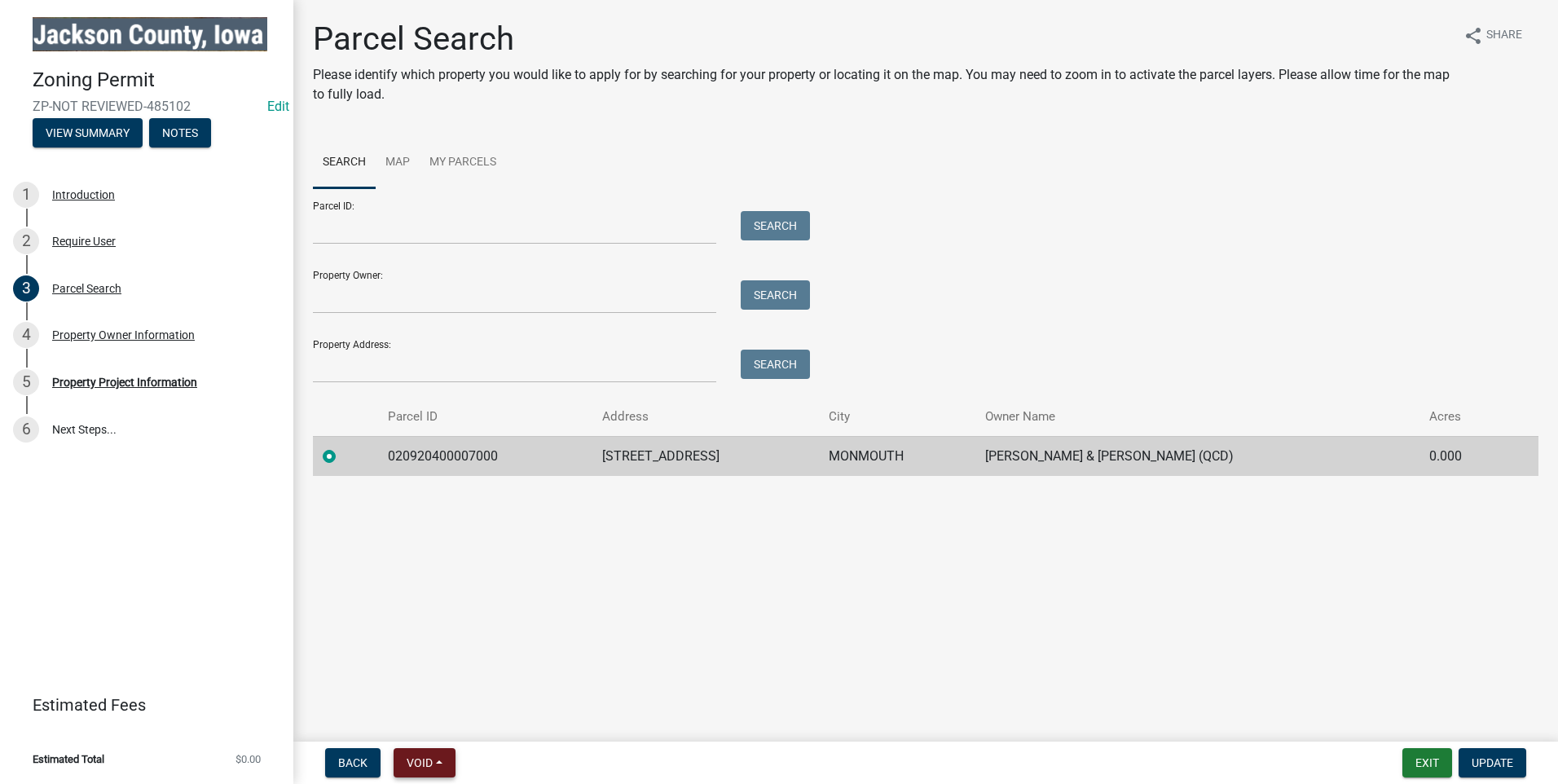
click at [429, 751] on button "Void" at bounding box center [424, 762] width 62 height 29
click at [427, 709] on button "Void" at bounding box center [459, 720] width 130 height 39
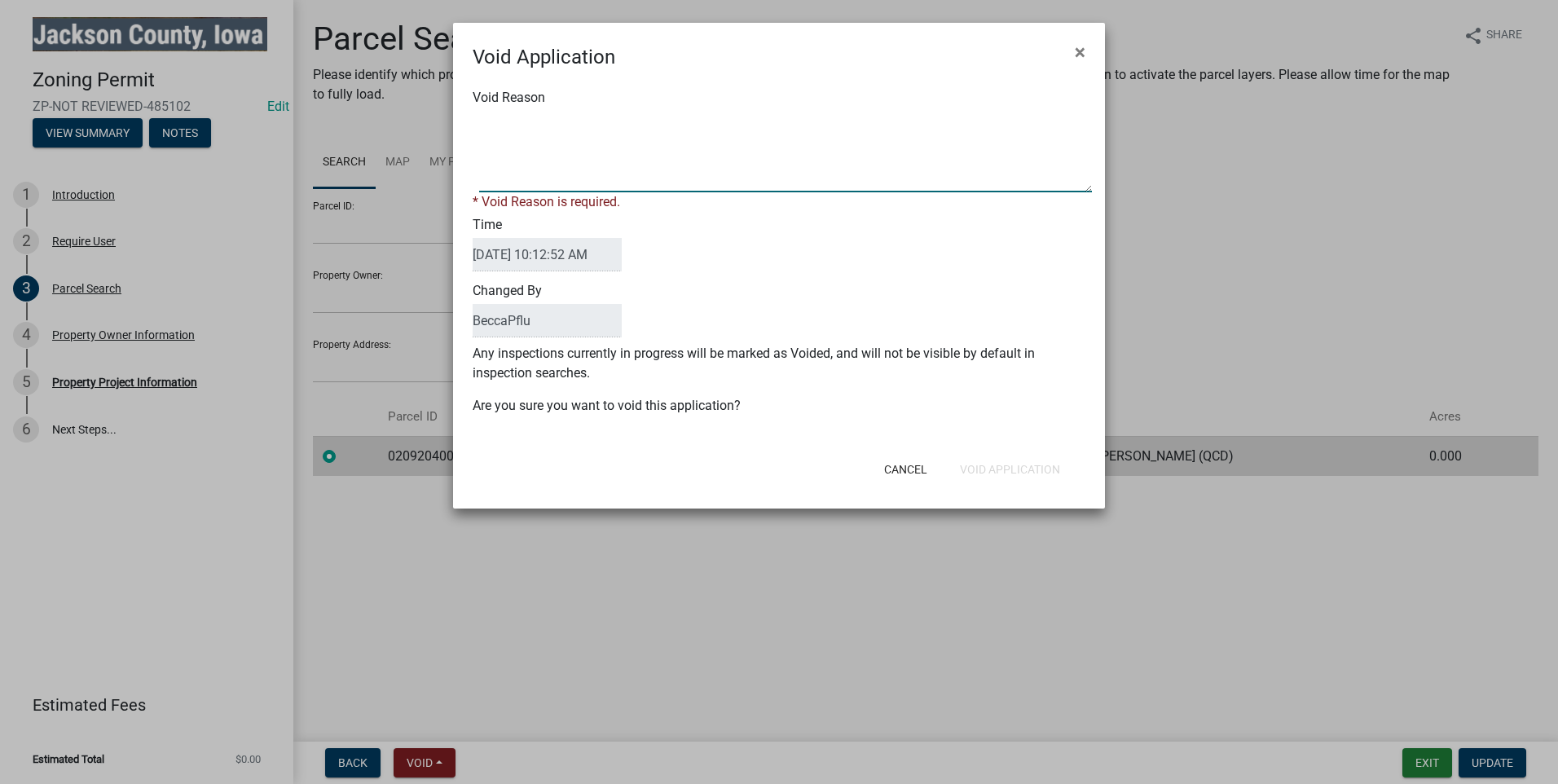
click at [521, 169] on textarea "Void Reason" at bounding box center [785, 151] width 613 height 81
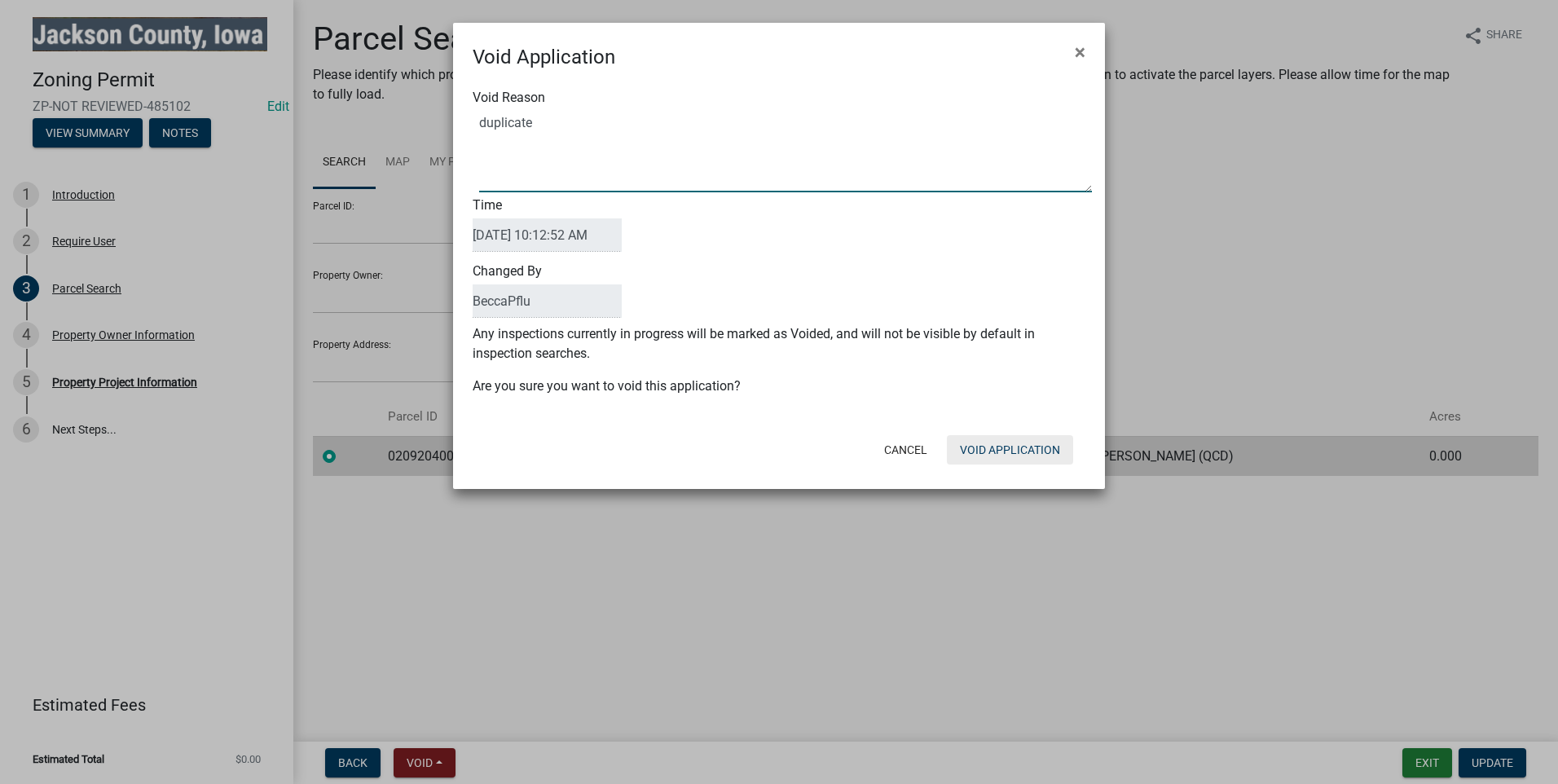
type textarea "duplicate"
click at [988, 442] on button "Void Application" at bounding box center [1010, 450] width 127 height 29
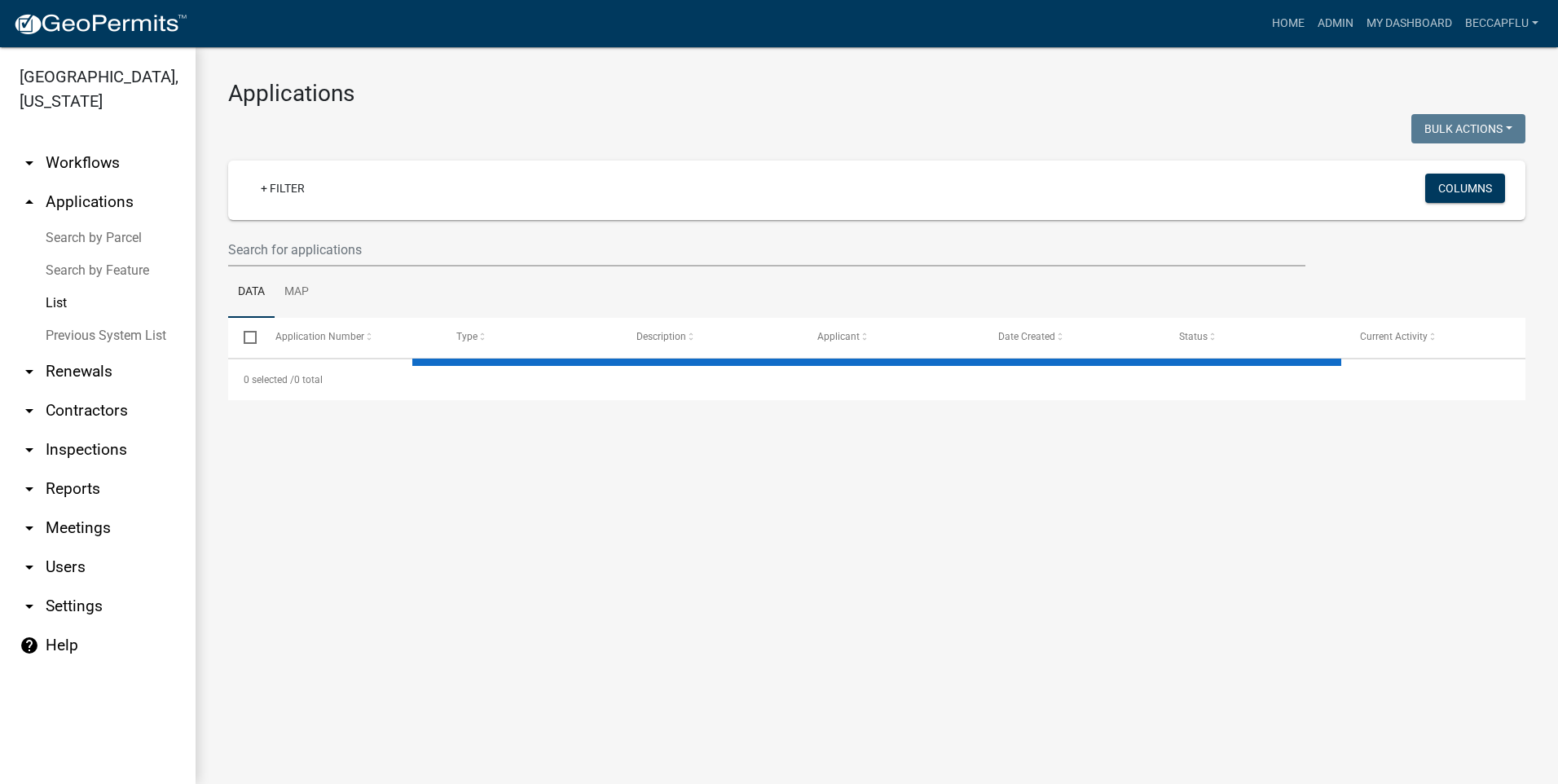
select select "3: 100"
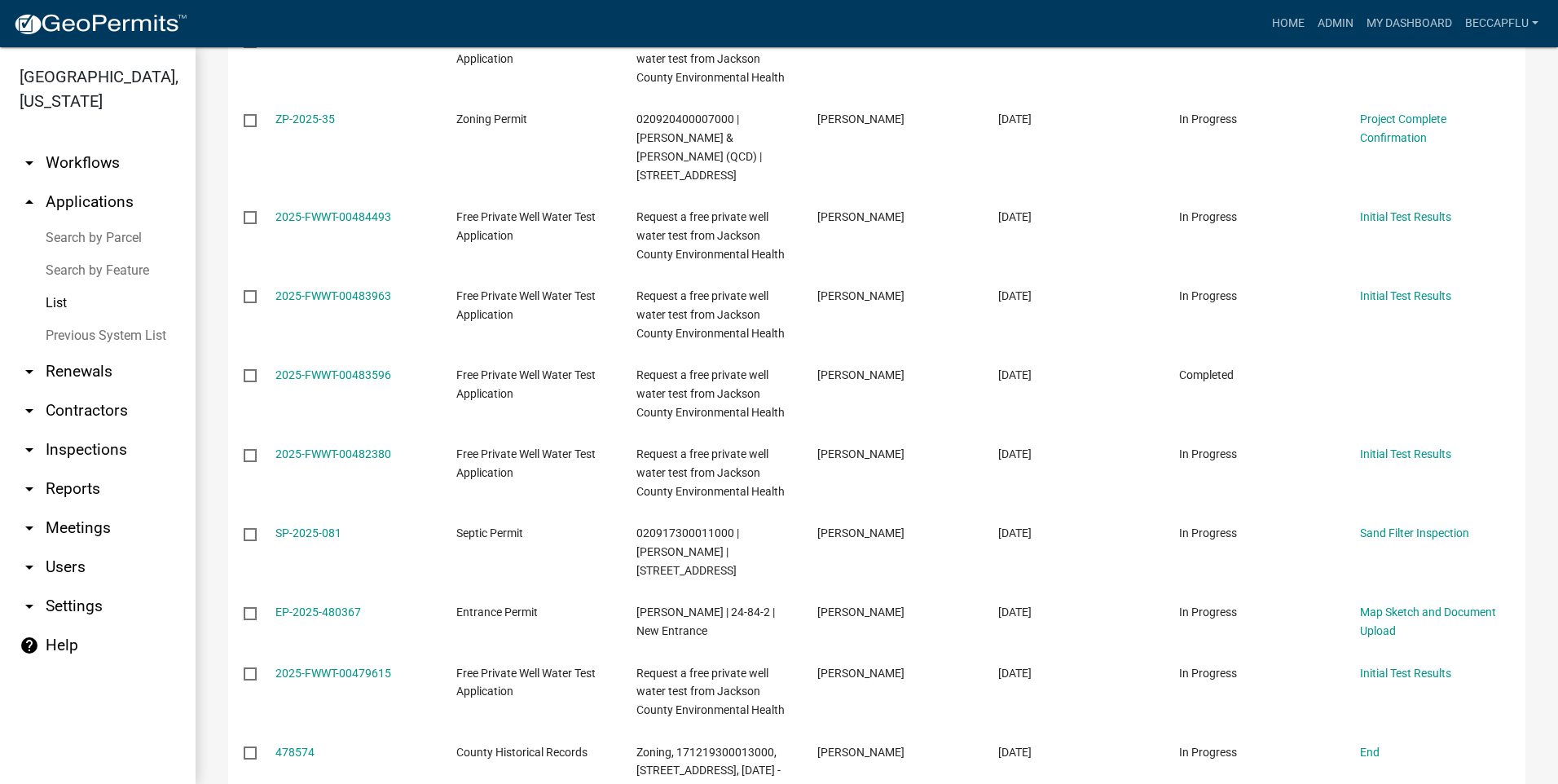
scroll to position [2647, 0]
